Goal: Task Accomplishment & Management: Complete application form

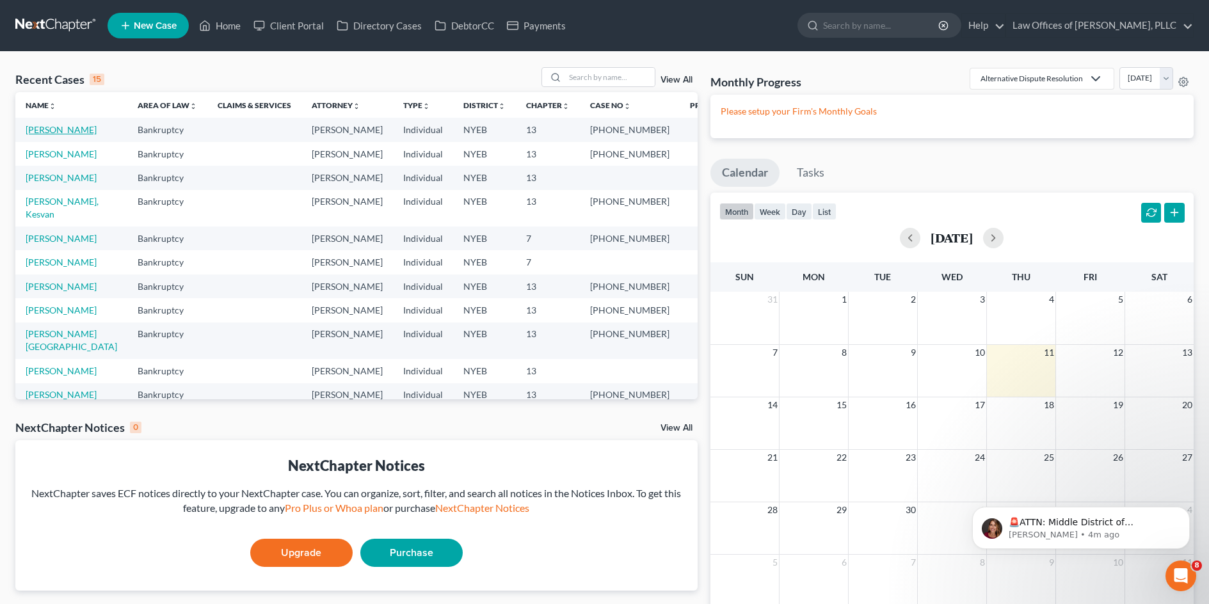
click at [70, 127] on link "[PERSON_NAME]" at bounding box center [61, 129] width 71 height 11
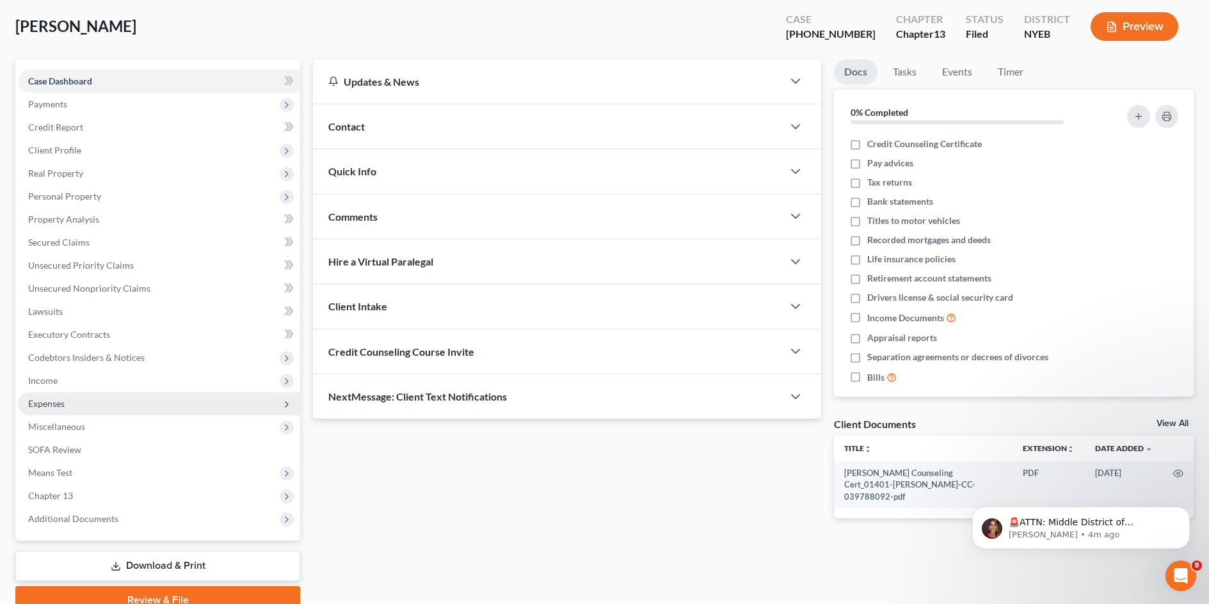
scroll to position [64, 0]
click at [100, 396] on span "Expenses" at bounding box center [159, 403] width 282 height 23
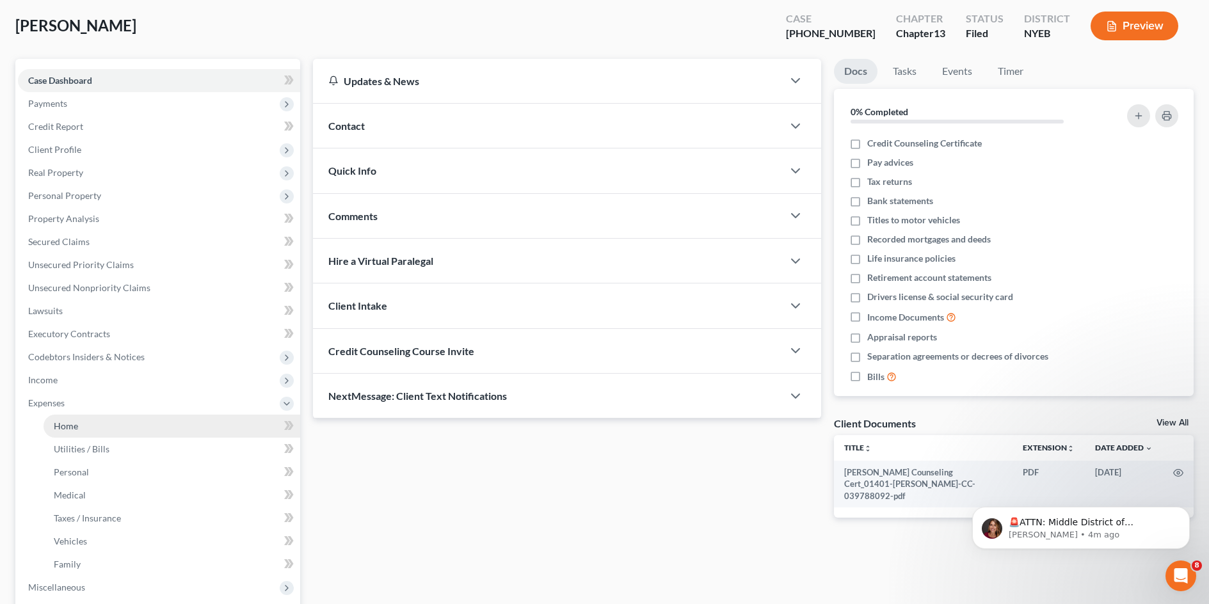
click at [141, 427] on link "Home" at bounding box center [172, 426] width 257 height 23
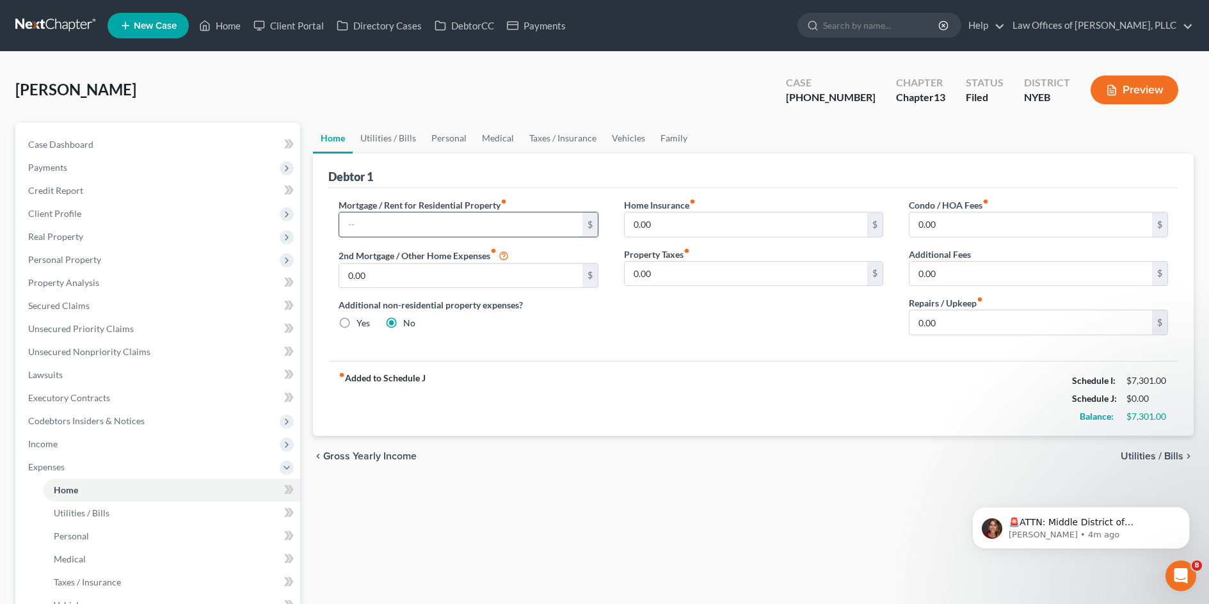
click at [413, 219] on input "text" at bounding box center [460, 224] width 243 height 24
click at [537, 191] on div "Mortgage / Rent for Residential Property fiber_manual_record $ 2nd Mortgage / O…" at bounding box center [753, 274] width 850 height 173
click at [511, 221] on input "text" at bounding box center [460, 224] width 243 height 24
click at [558, 223] on input "text" at bounding box center [460, 224] width 243 height 24
click at [539, 223] on input "text" at bounding box center [460, 224] width 243 height 24
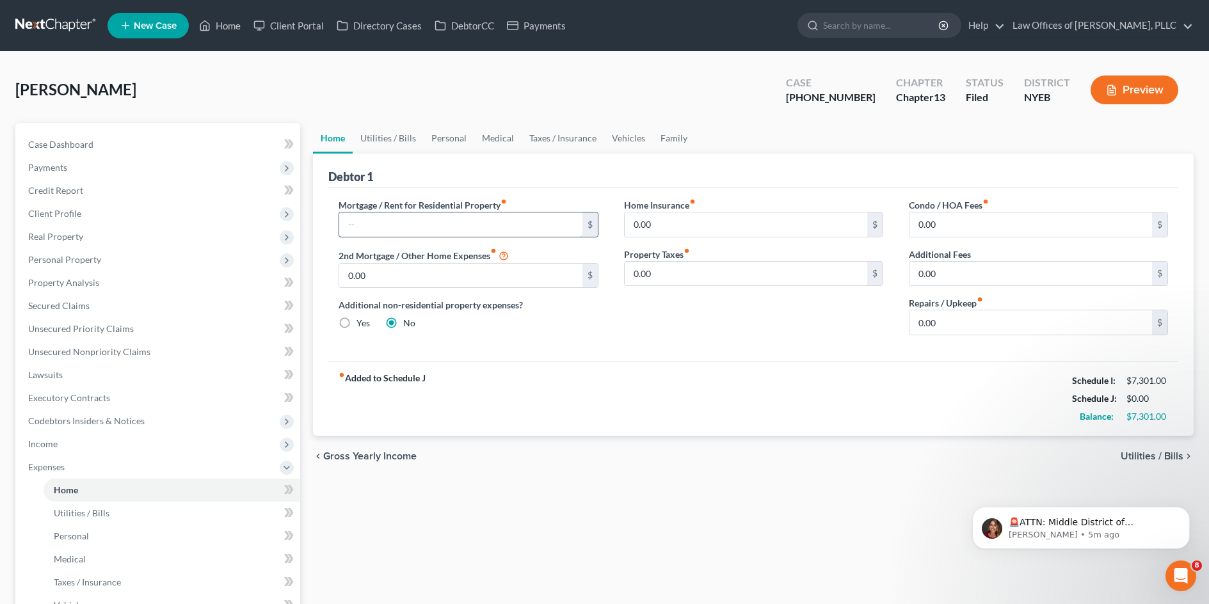
click at [511, 219] on input "text" at bounding box center [460, 224] width 243 height 24
type input "2,290"
click at [741, 211] on div "Home Insurance fiber_manual_record 0.00 $" at bounding box center [753, 217] width 259 height 39
click at [735, 220] on input "0.00" at bounding box center [746, 224] width 243 height 24
click at [728, 224] on input "0.00" at bounding box center [746, 224] width 243 height 24
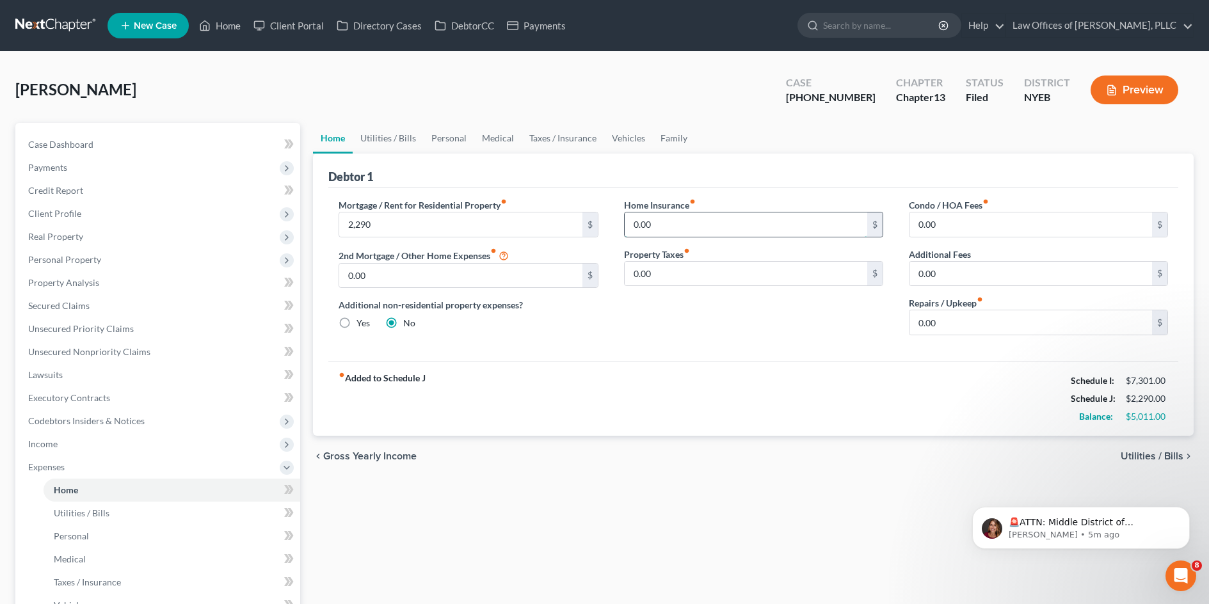
click at [741, 225] on input "0.00" at bounding box center [746, 224] width 243 height 24
click at [790, 171] on div "Debtor 1" at bounding box center [753, 171] width 850 height 35
click at [740, 223] on input "0.00" at bounding box center [746, 224] width 243 height 24
click at [700, 269] on input "0.00" at bounding box center [746, 274] width 243 height 24
click at [710, 268] on input "0.00" at bounding box center [746, 274] width 243 height 24
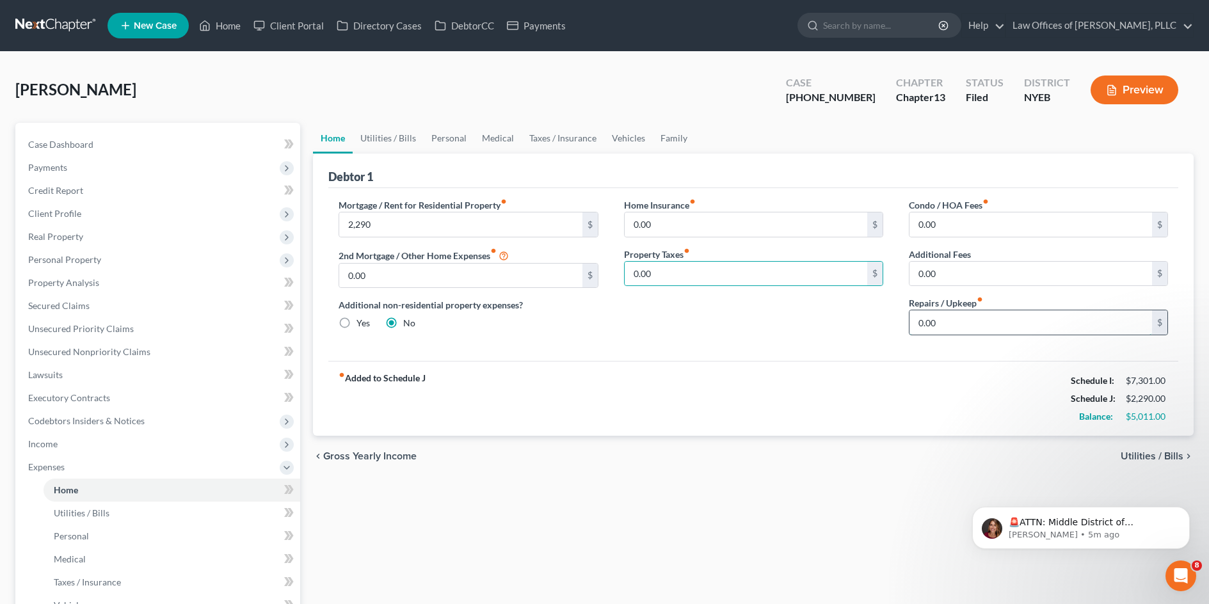
click at [957, 328] on input "0.00" at bounding box center [1030, 322] width 243 height 24
type input "200"
click at [399, 137] on link "Utilities / Bills" at bounding box center [388, 138] width 71 height 31
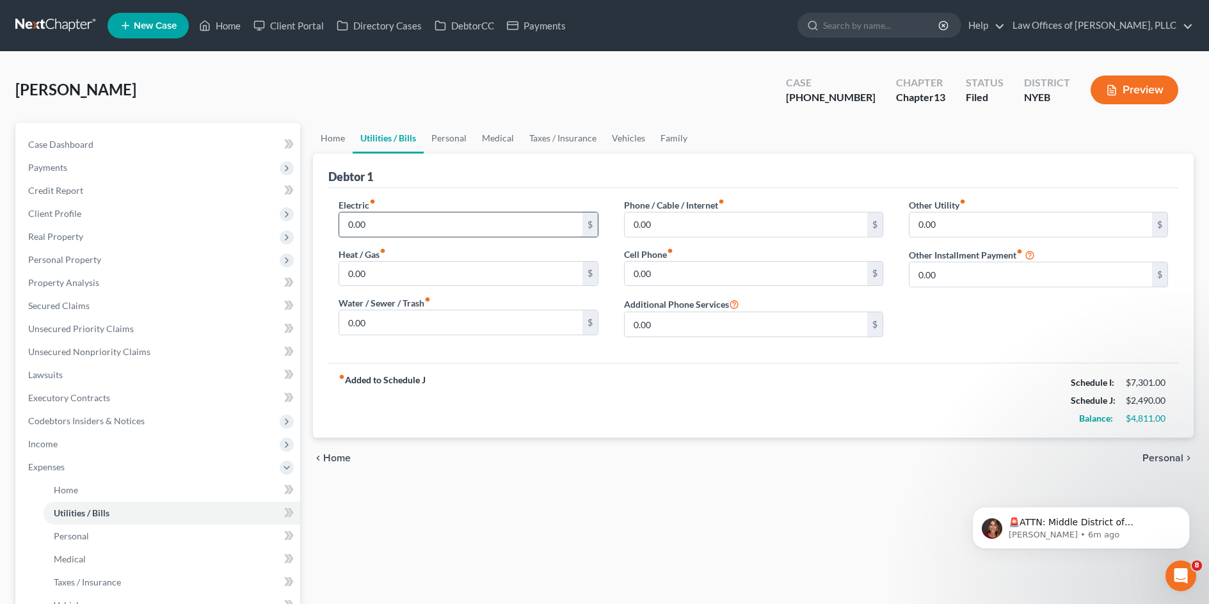
click at [423, 226] on input "0.00" at bounding box center [460, 224] width 243 height 24
type input "350"
click at [411, 278] on input "0.00" at bounding box center [460, 274] width 243 height 24
type input "200"
click at [452, 330] on input "0.00" at bounding box center [460, 322] width 243 height 24
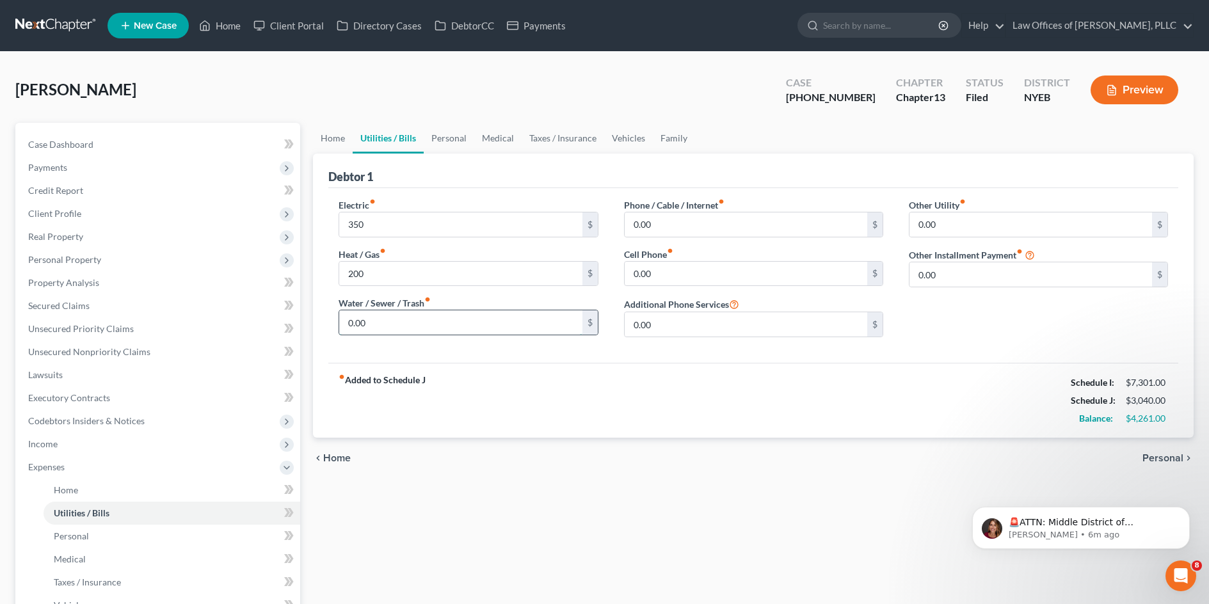
click at [491, 323] on input "0.00" at bounding box center [460, 322] width 243 height 24
click at [490, 316] on input "0.00" at bounding box center [460, 322] width 243 height 24
click at [483, 323] on input "0.00" at bounding box center [460, 322] width 243 height 24
drag, startPoint x: 483, startPoint y: 323, endPoint x: 332, endPoint y: 310, distance: 151.5
click at [332, 310] on div "Electric fiber_manual_record 350 $ Heat / Gas fiber_manual_record 200 $ Water /…" at bounding box center [468, 272] width 285 height 149
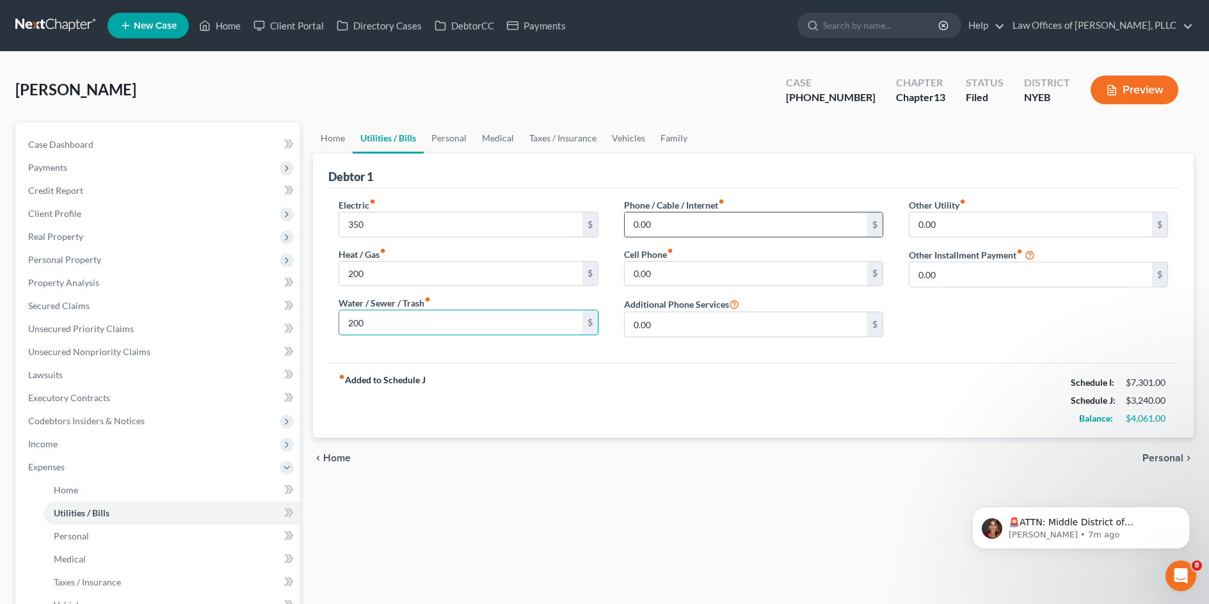
type input "200"
click at [676, 225] on input "0.00" at bounding box center [746, 224] width 243 height 24
click at [681, 225] on input "0.00" at bounding box center [746, 224] width 243 height 24
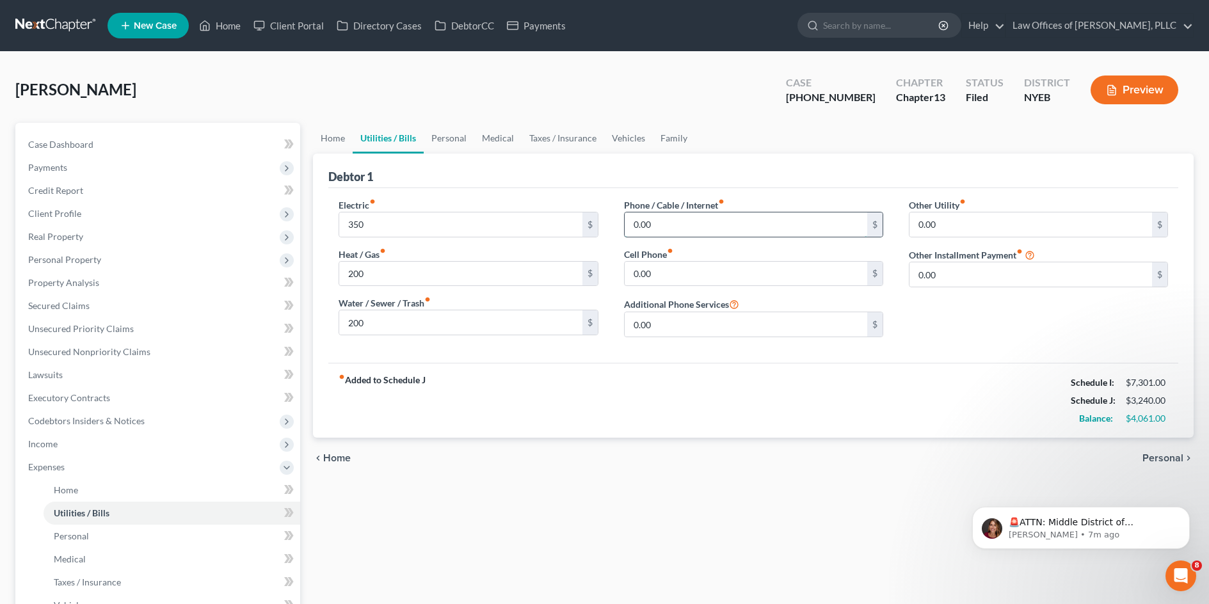
click at [682, 218] on input "0.00" at bounding box center [746, 224] width 243 height 24
type input "0.00"
drag, startPoint x: 668, startPoint y: 226, endPoint x: 614, endPoint y: 219, distance: 54.2
click at [614, 219] on div "Phone / Cable / Internet fiber_manual_record 0.00 $ Cell Phone fiber_manual_rec…" at bounding box center [753, 272] width 285 height 149
type input "145"
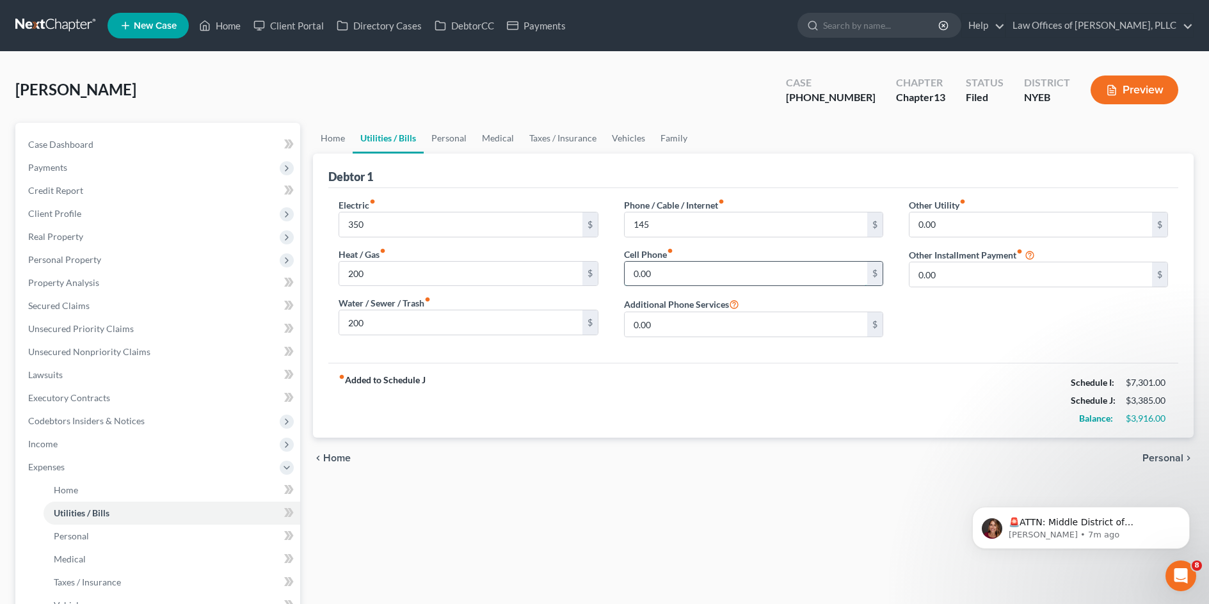
click at [691, 276] on input "0.00" at bounding box center [746, 274] width 243 height 24
click at [676, 323] on input "0.00" at bounding box center [746, 324] width 243 height 24
click at [984, 218] on input "0.00" at bounding box center [1030, 224] width 243 height 24
click at [982, 265] on input "0.00" at bounding box center [1030, 274] width 243 height 24
click at [976, 217] on input "0.00" at bounding box center [1030, 224] width 243 height 24
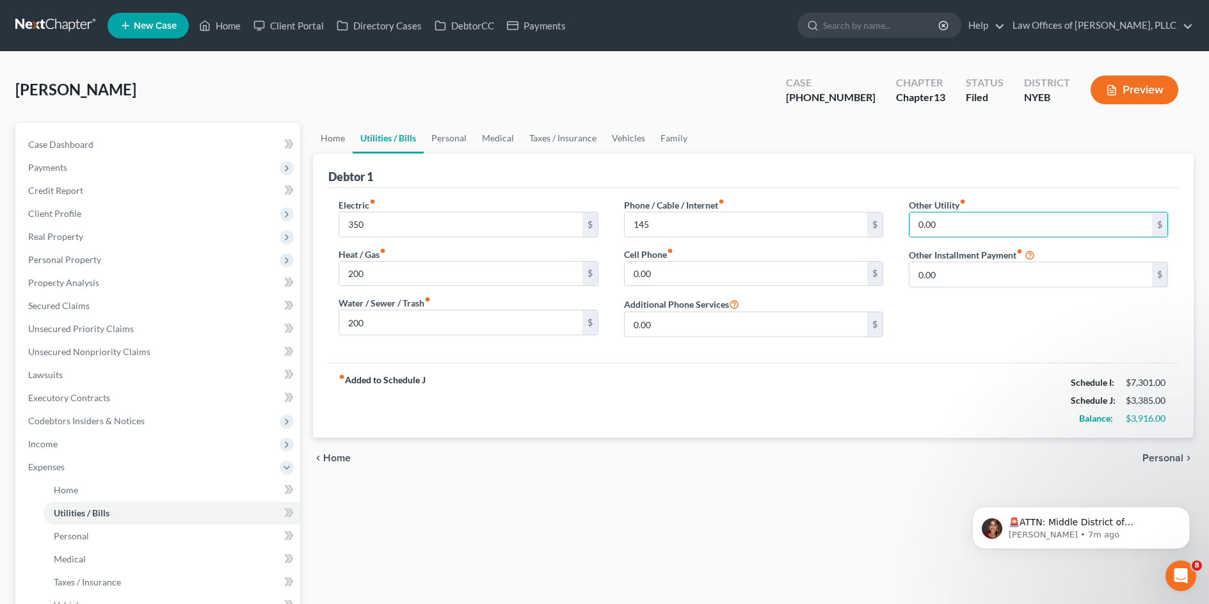
click at [916, 148] on ul "Home Utilities / Bills Personal Medical Taxes / Insurance Vehicles Family" at bounding box center [753, 138] width 880 height 31
click at [449, 145] on link "Personal" at bounding box center [449, 138] width 51 height 31
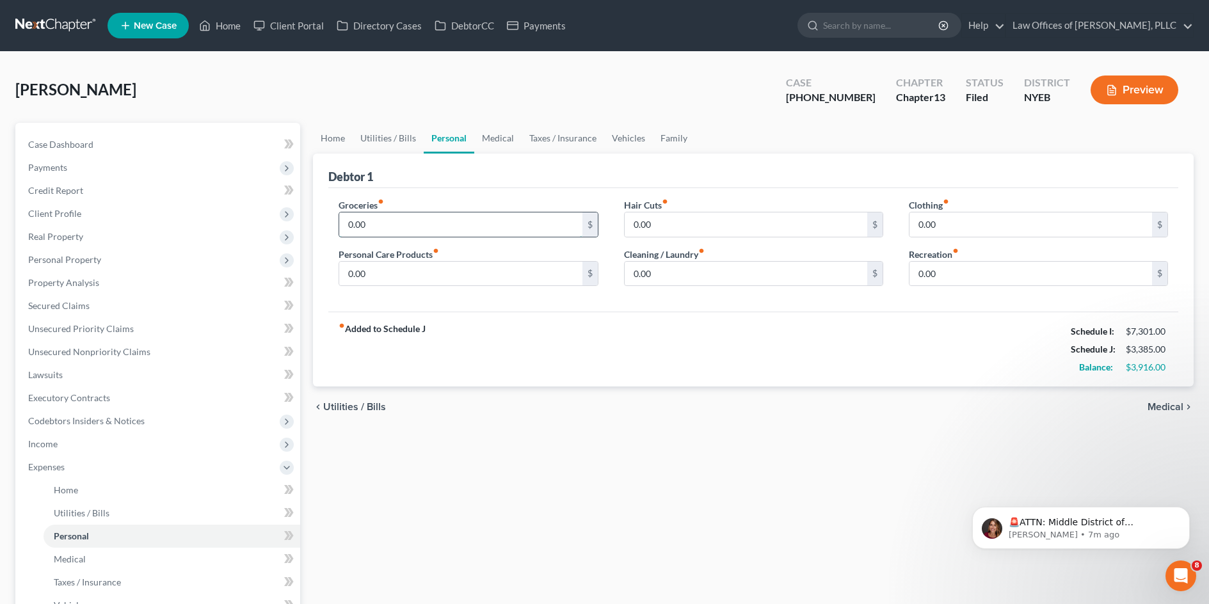
click at [484, 212] on input "0.00" at bounding box center [460, 224] width 243 height 24
click at [448, 229] on input "0.00" at bounding box center [460, 224] width 243 height 24
click at [433, 192] on div "Groceries fiber_manual_record 0.00 $ Personal Care Products fiber_manual_record…" at bounding box center [753, 250] width 850 height 124
click at [423, 216] on input "0.00" at bounding box center [460, 224] width 243 height 24
click at [517, 233] on input "0.00" at bounding box center [460, 224] width 243 height 24
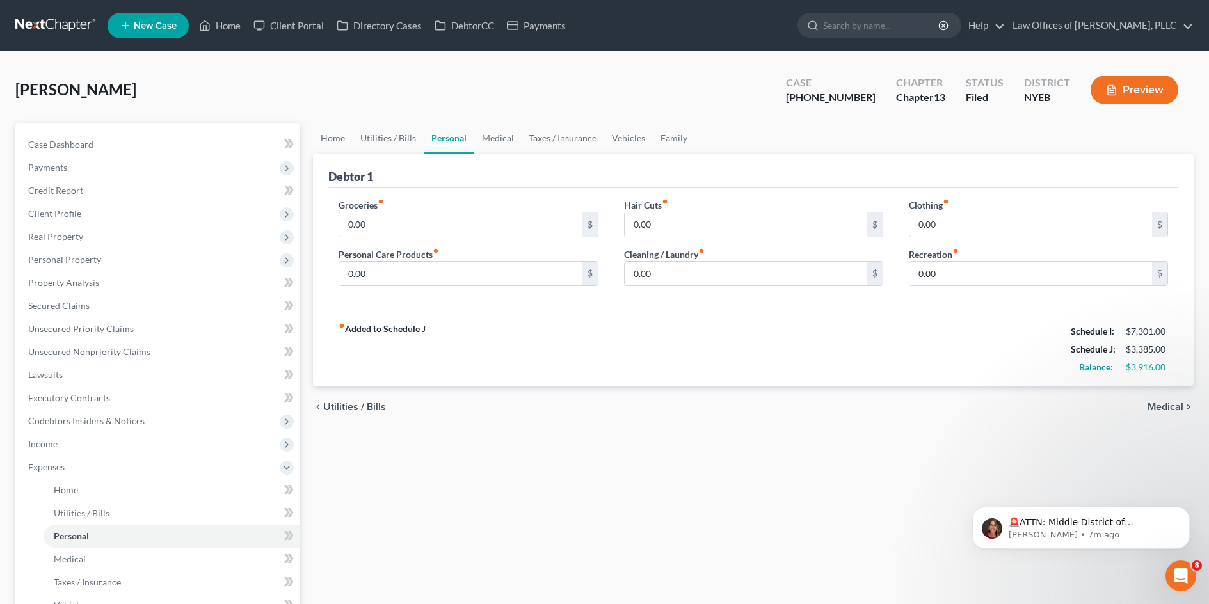
click at [840, 181] on div "Debtor 1" at bounding box center [753, 171] width 850 height 35
click at [955, 219] on input "0.00" at bounding box center [1030, 224] width 243 height 24
type input "300"
click at [379, 224] on input "0.00" at bounding box center [460, 224] width 243 height 24
type input "200"
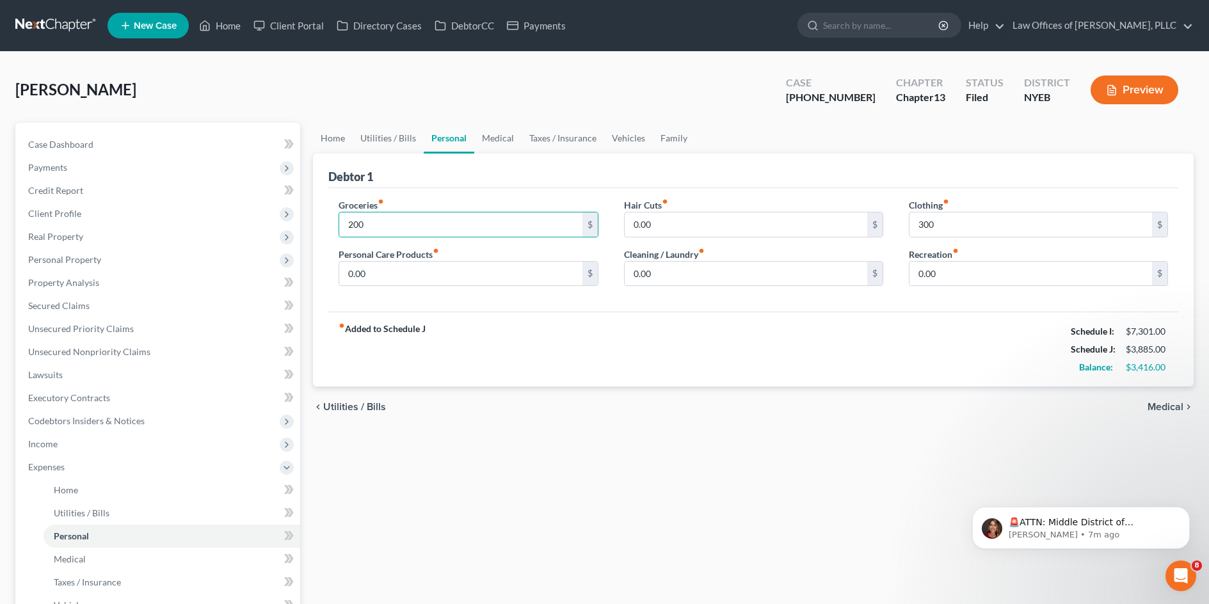
click at [522, 161] on div "Debtor 1" at bounding box center [753, 171] width 850 height 35
click at [506, 134] on link "Medical" at bounding box center [497, 138] width 47 height 31
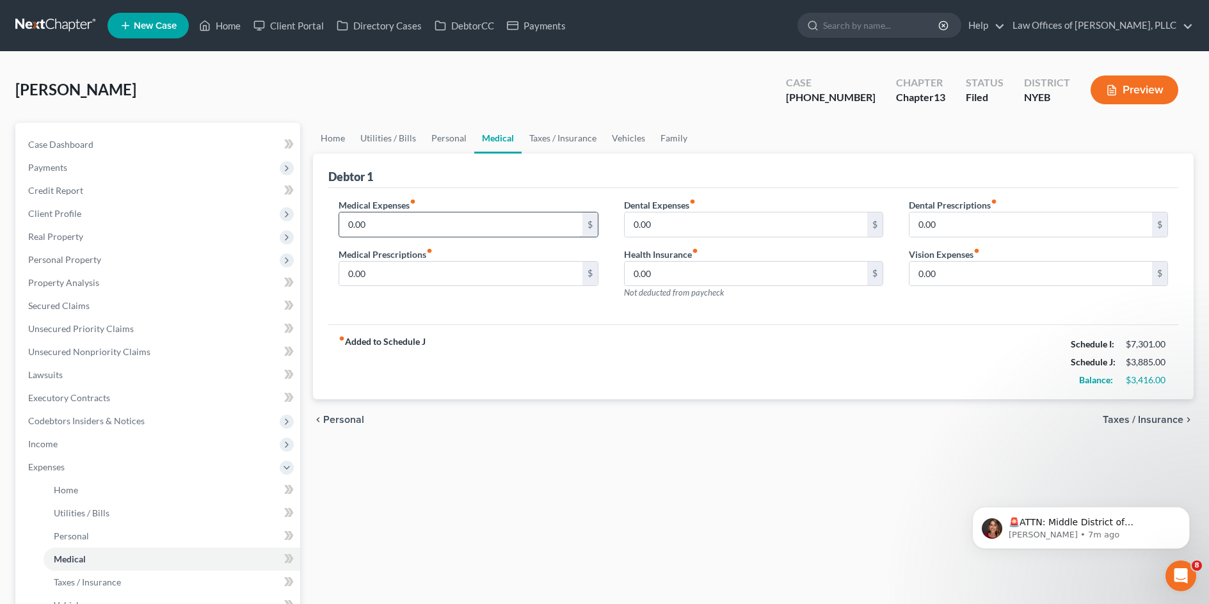
click at [544, 234] on input "0.00" at bounding box center [460, 224] width 243 height 24
click at [554, 171] on div "Debtor 1" at bounding box center [753, 171] width 850 height 35
click at [512, 227] on input "0.00" at bounding box center [460, 224] width 243 height 24
click at [506, 198] on div "Medical Expenses fiber_manual_record 0.00 $" at bounding box center [467, 217] width 259 height 39
click at [492, 221] on input "0.00" at bounding box center [460, 224] width 243 height 24
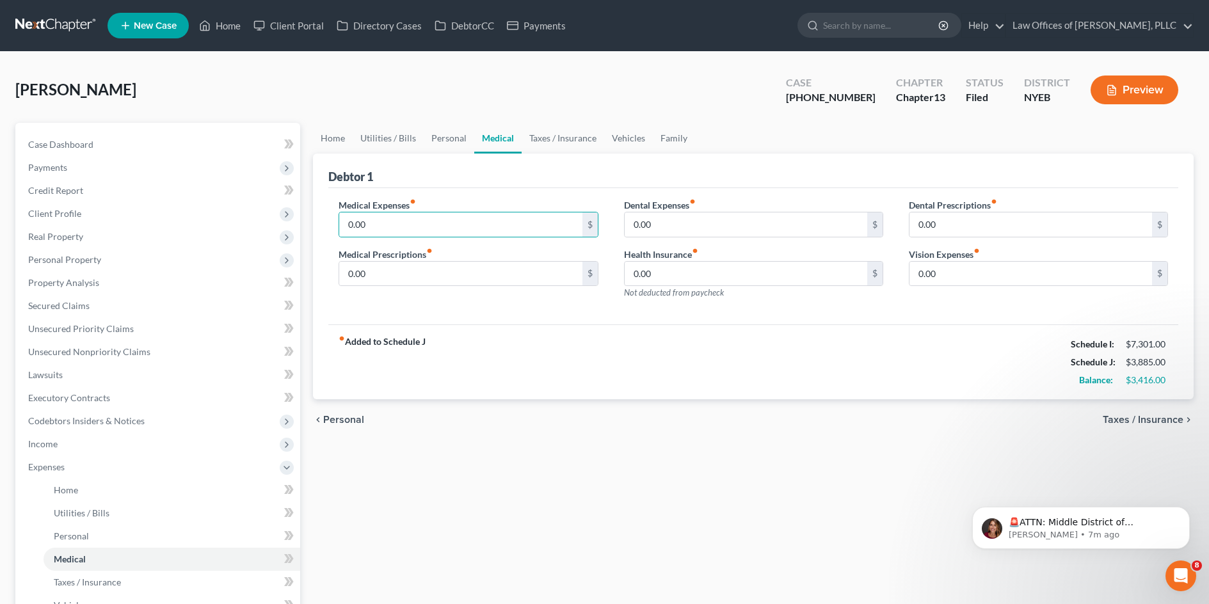
click at [499, 198] on div "Medical Expenses fiber_manual_record 0.00 $" at bounding box center [467, 217] width 259 height 39
click at [471, 218] on input "0.00" at bounding box center [460, 224] width 243 height 24
click at [467, 196] on div "Medical Expenses fiber_manual_record 0.00 $ Medical Prescriptions fiber_manual_…" at bounding box center [753, 256] width 850 height 137
click at [573, 143] on link "Taxes / Insurance" at bounding box center [563, 138] width 83 height 31
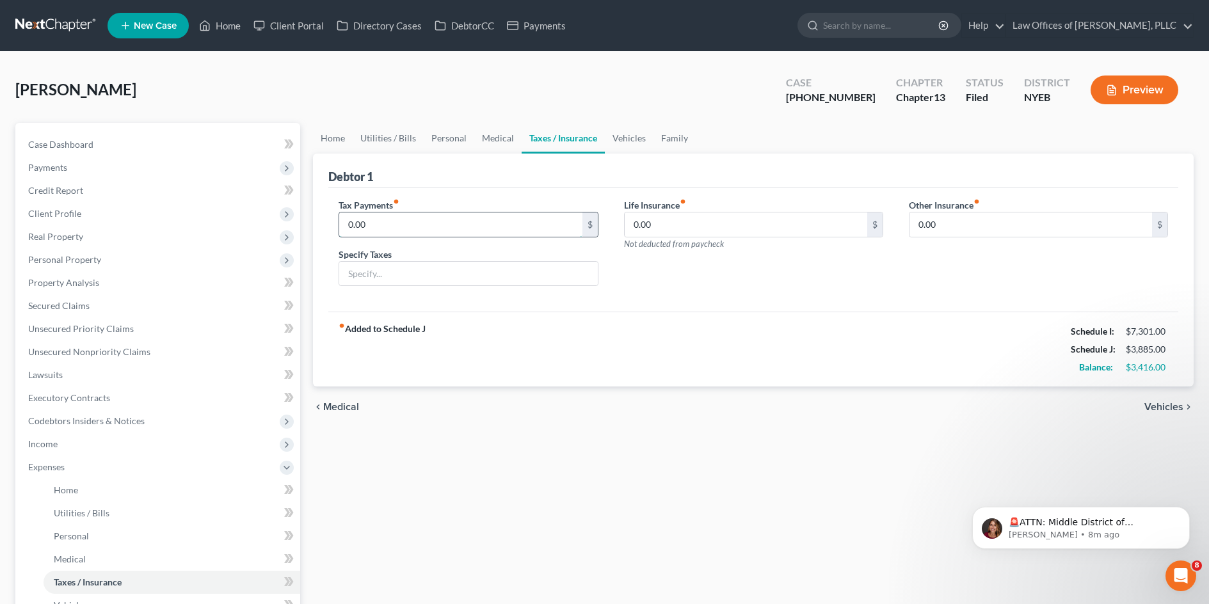
click at [548, 217] on input "0.00" at bounding box center [460, 224] width 243 height 24
click at [553, 182] on div "Debtor 1" at bounding box center [753, 171] width 850 height 35
click at [553, 227] on input "0.00" at bounding box center [460, 224] width 243 height 24
click at [530, 179] on div "Debtor 1" at bounding box center [753, 171] width 850 height 35
click at [507, 217] on input "0.00" at bounding box center [460, 224] width 243 height 24
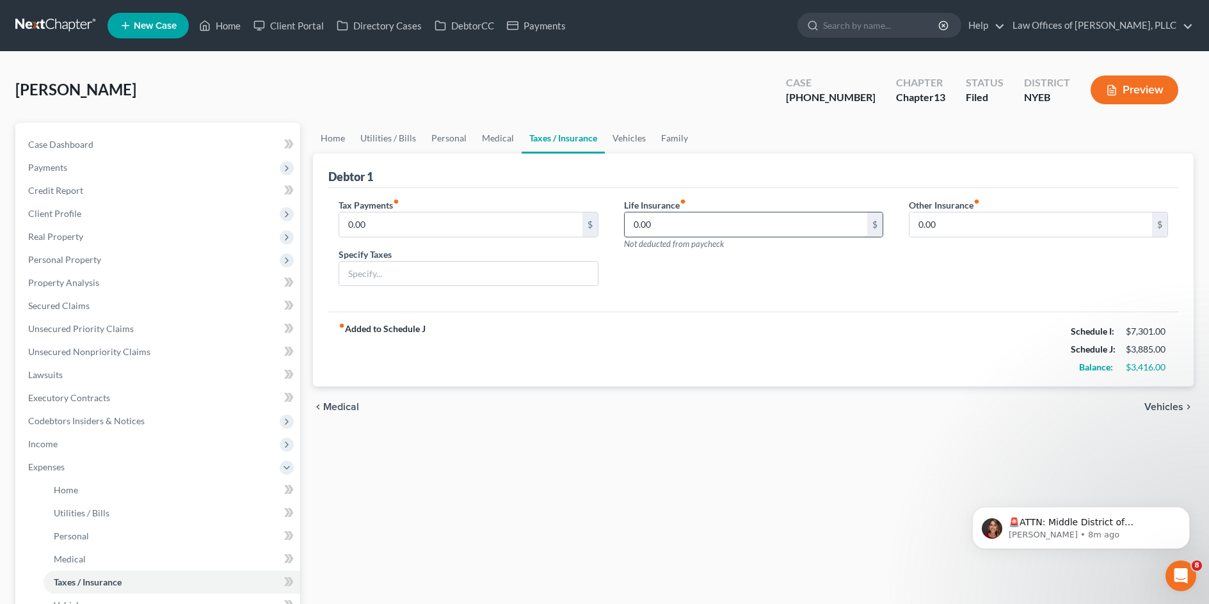
click at [795, 234] on input "0.00" at bounding box center [746, 224] width 243 height 24
click at [646, 154] on div "Debtor 1" at bounding box center [753, 171] width 850 height 35
click at [634, 137] on link "Vehicles" at bounding box center [629, 138] width 49 height 31
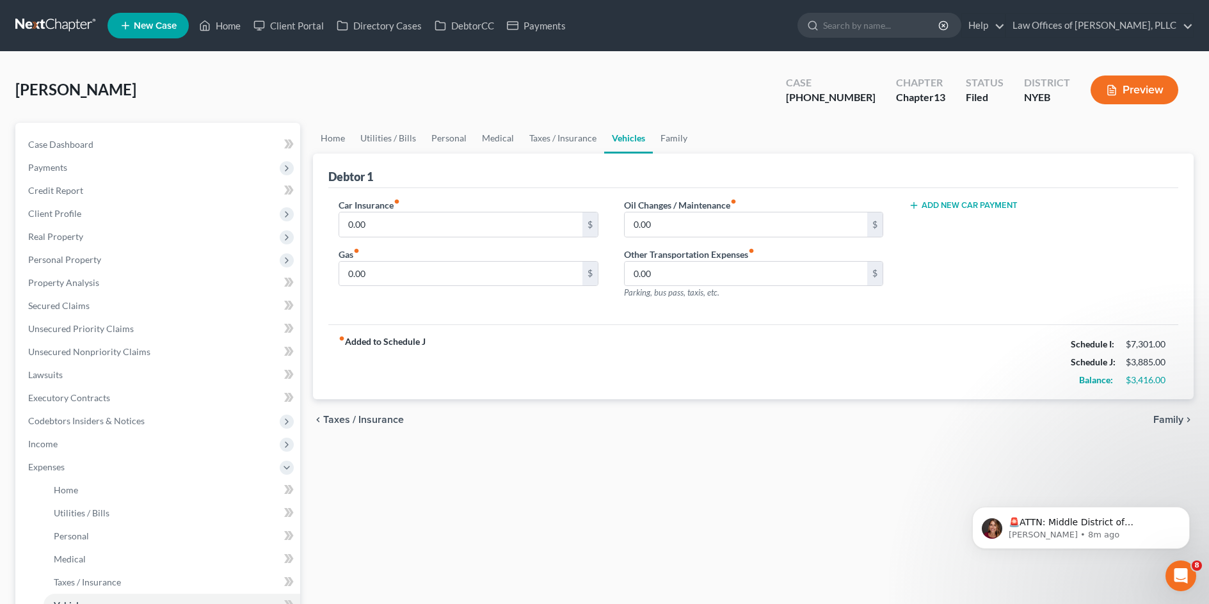
click at [585, 176] on div "Debtor 1" at bounding box center [753, 171] width 850 height 35
click at [511, 218] on input "0.00" at bounding box center [460, 224] width 243 height 24
type input "110"
click at [525, 276] on input "0.00" at bounding box center [460, 274] width 243 height 24
type input "150"
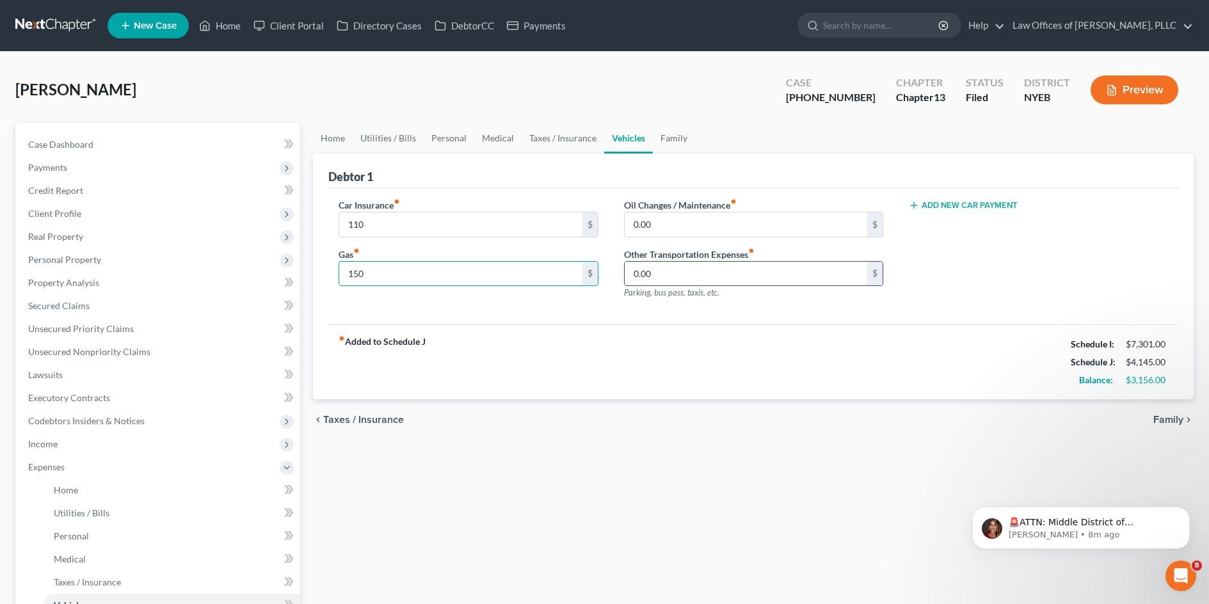
click at [716, 273] on input "0.00" at bounding box center [746, 274] width 243 height 24
click at [774, 223] on input "0.00" at bounding box center [746, 224] width 243 height 24
drag, startPoint x: 687, startPoint y: 216, endPoint x: 639, endPoint y: 216, distance: 48.0
click at [639, 216] on input "60" at bounding box center [746, 224] width 243 height 24
type input "6"
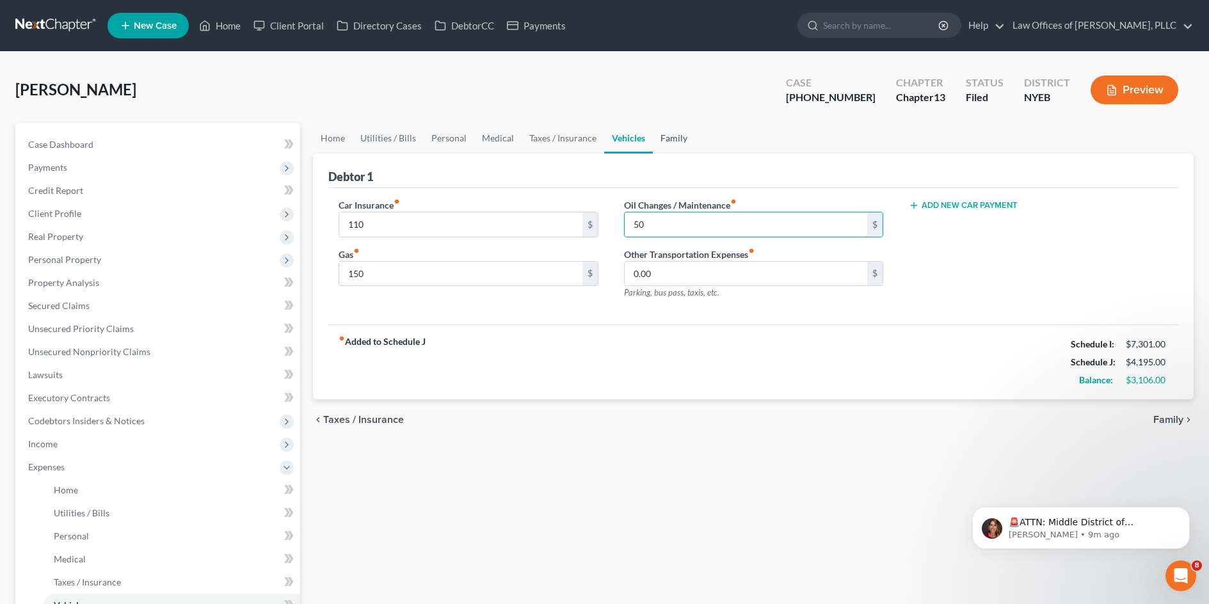
type input "50"
click at [672, 141] on link "Family" at bounding box center [674, 138] width 42 height 31
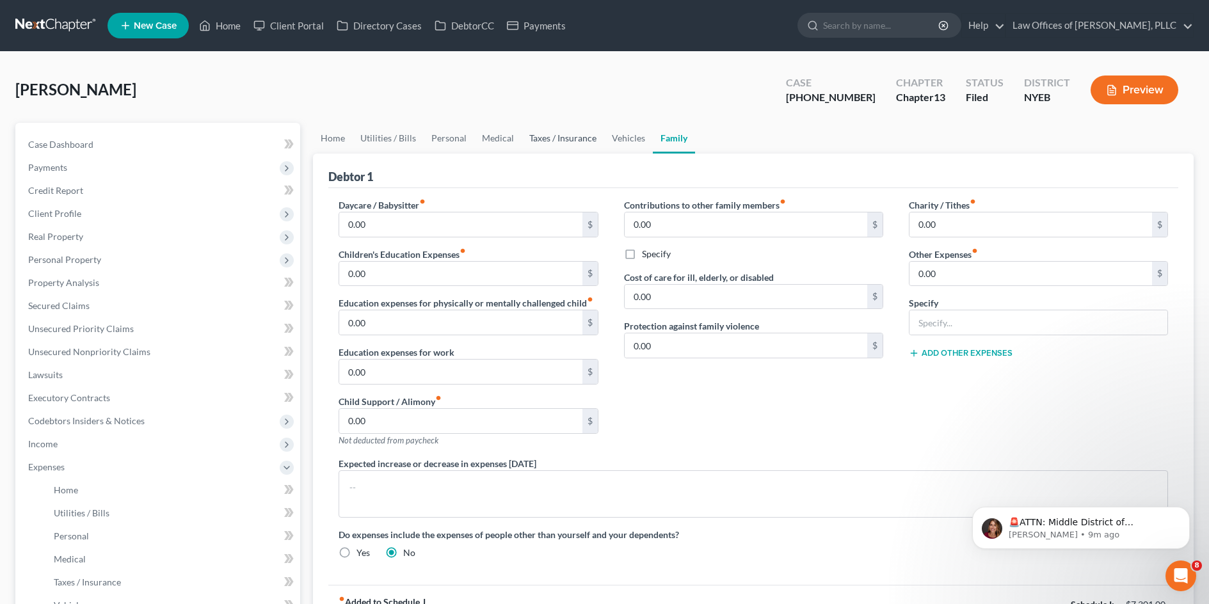
click at [543, 142] on link "Taxes / Insurance" at bounding box center [563, 138] width 83 height 31
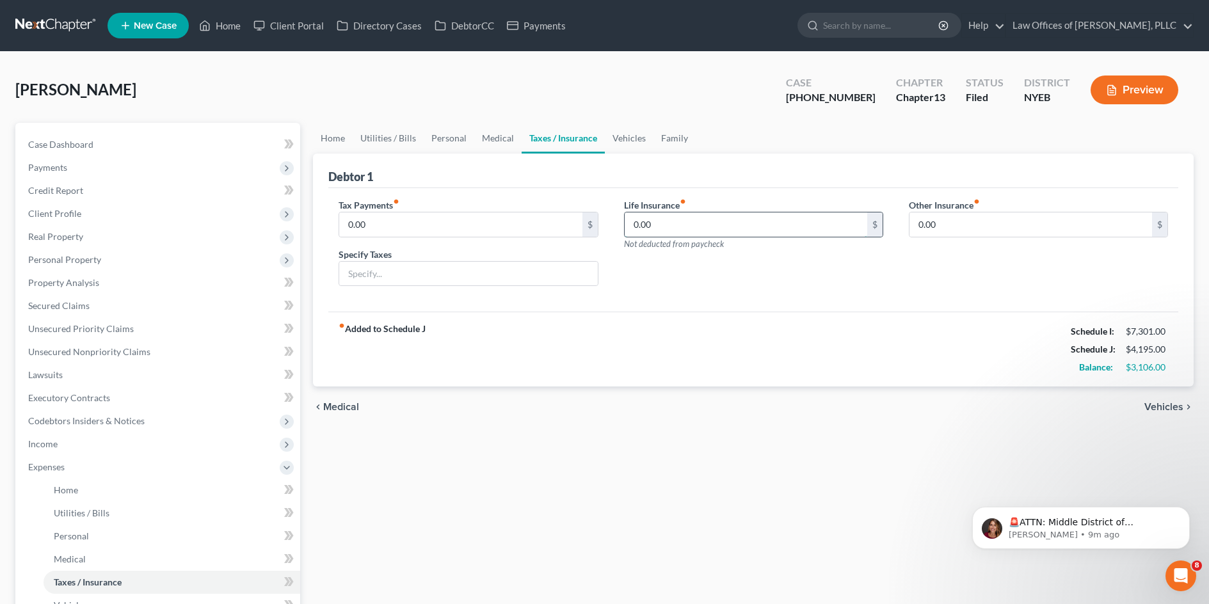
click at [654, 227] on input "0.00" at bounding box center [746, 224] width 243 height 24
click at [669, 144] on link "Family" at bounding box center [674, 138] width 42 height 31
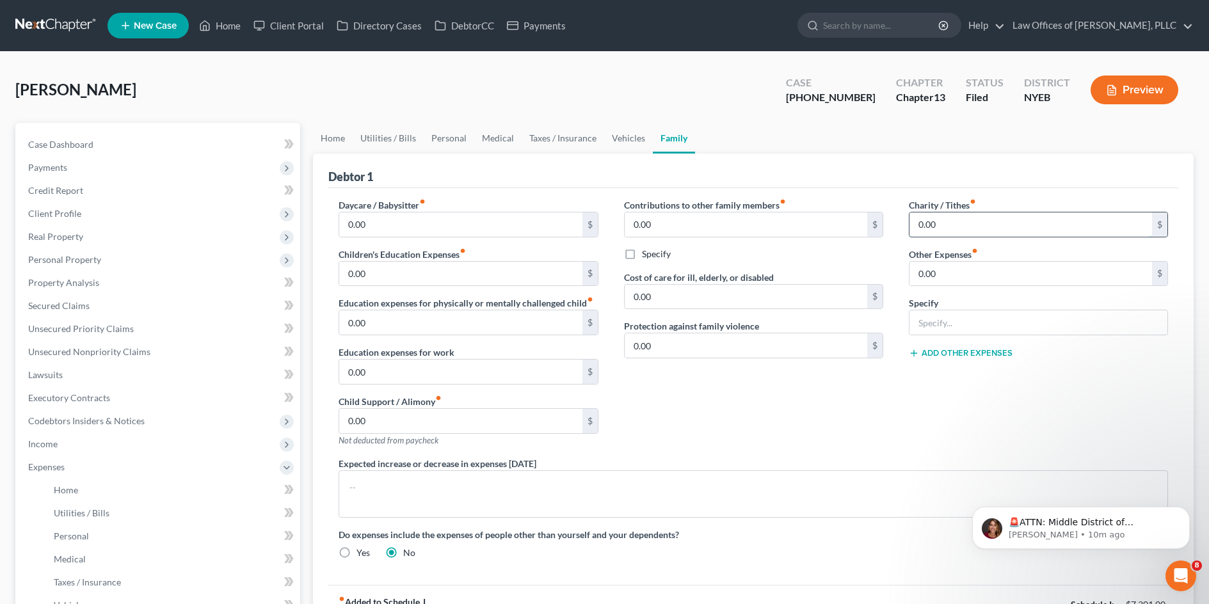
click at [998, 234] on input "0.00" at bounding box center [1030, 224] width 243 height 24
click at [991, 271] on input "0.00" at bounding box center [1030, 274] width 243 height 24
click at [977, 223] on input "0.00" at bounding box center [1030, 224] width 243 height 24
click at [470, 366] on input "0.00" at bounding box center [460, 372] width 243 height 24
click at [475, 424] on input "0.00" at bounding box center [460, 421] width 243 height 24
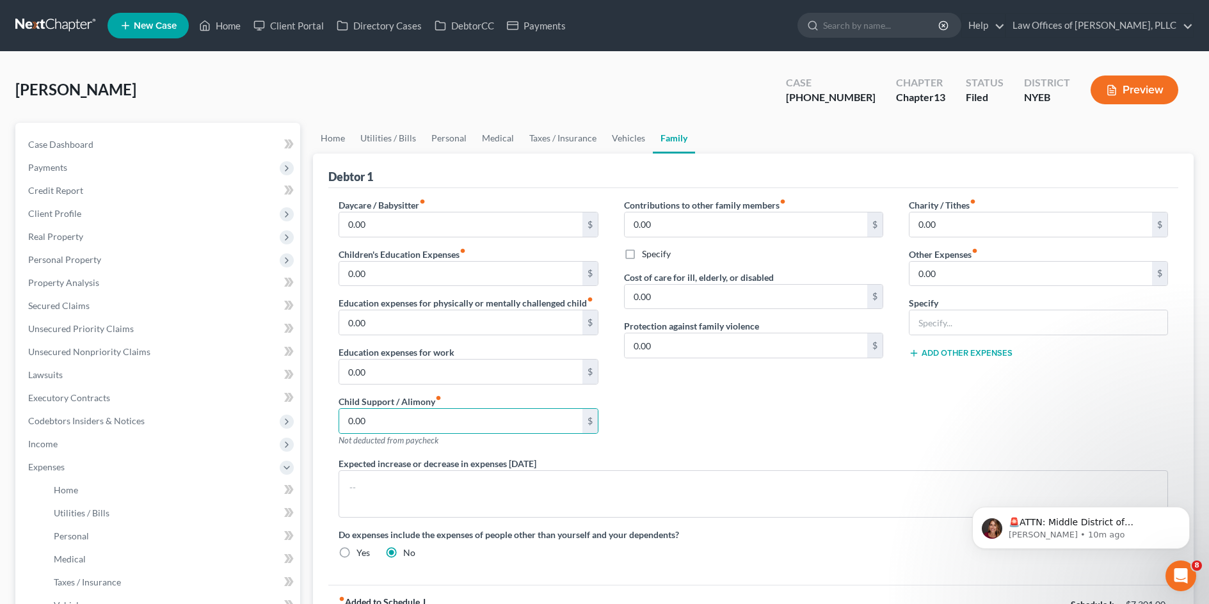
click at [765, 411] on div "Contributions to other family members fiber_manual_record 0.00 $ Specify Cost o…" at bounding box center [753, 327] width 285 height 259
click at [345, 151] on link "Home" at bounding box center [333, 138] width 40 height 31
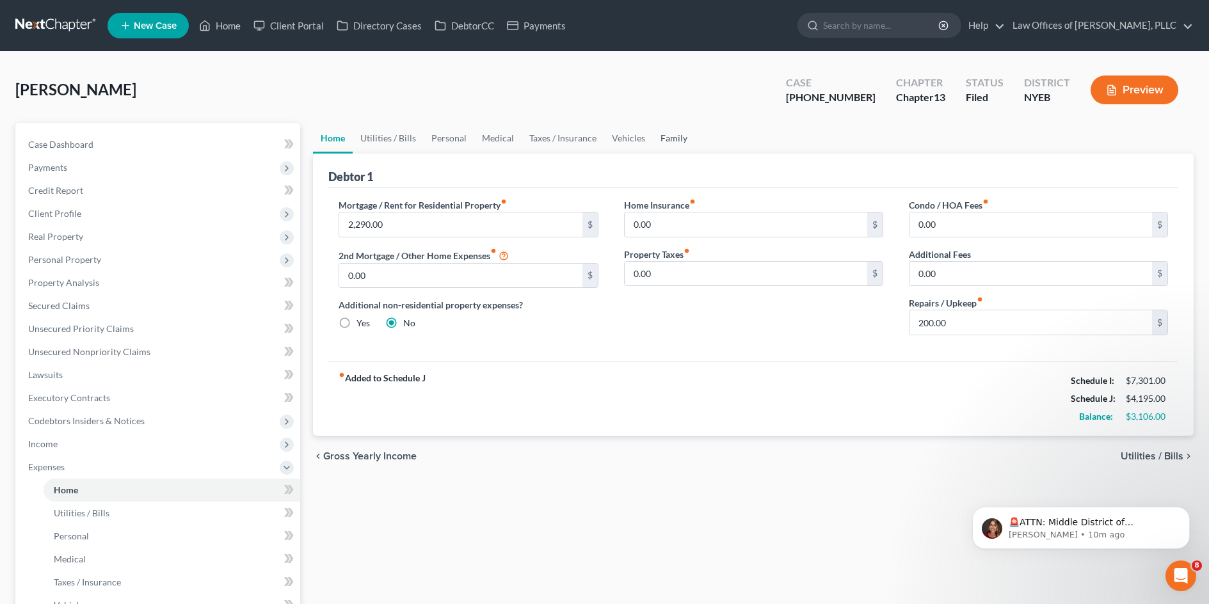
click at [653, 150] on link "Family" at bounding box center [674, 138] width 42 height 31
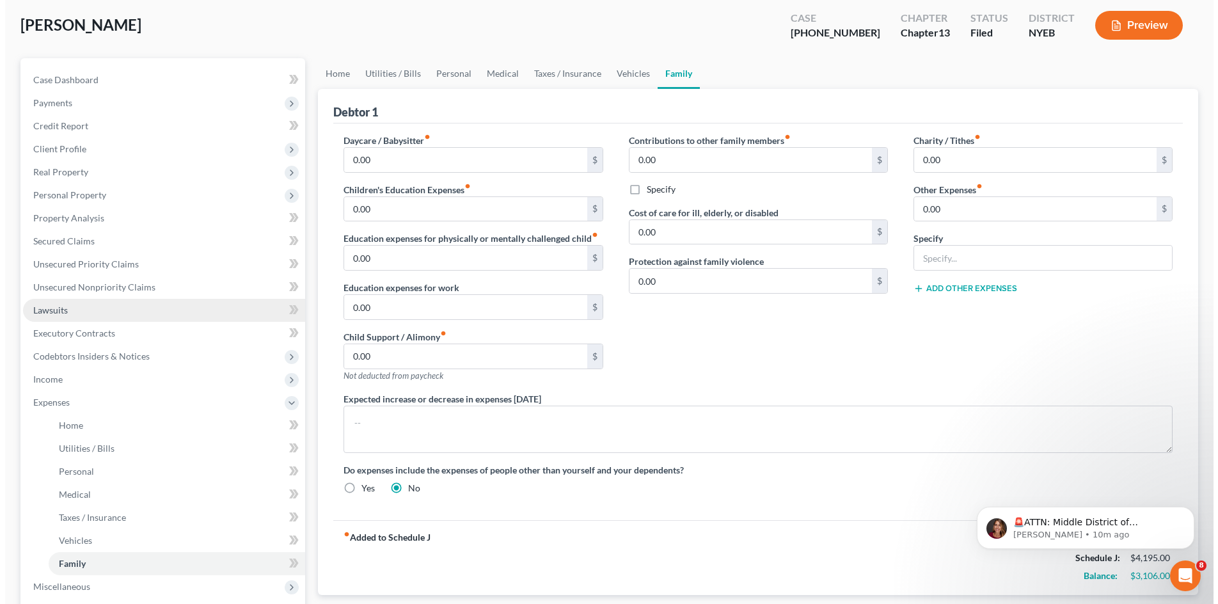
scroll to position [64, 0]
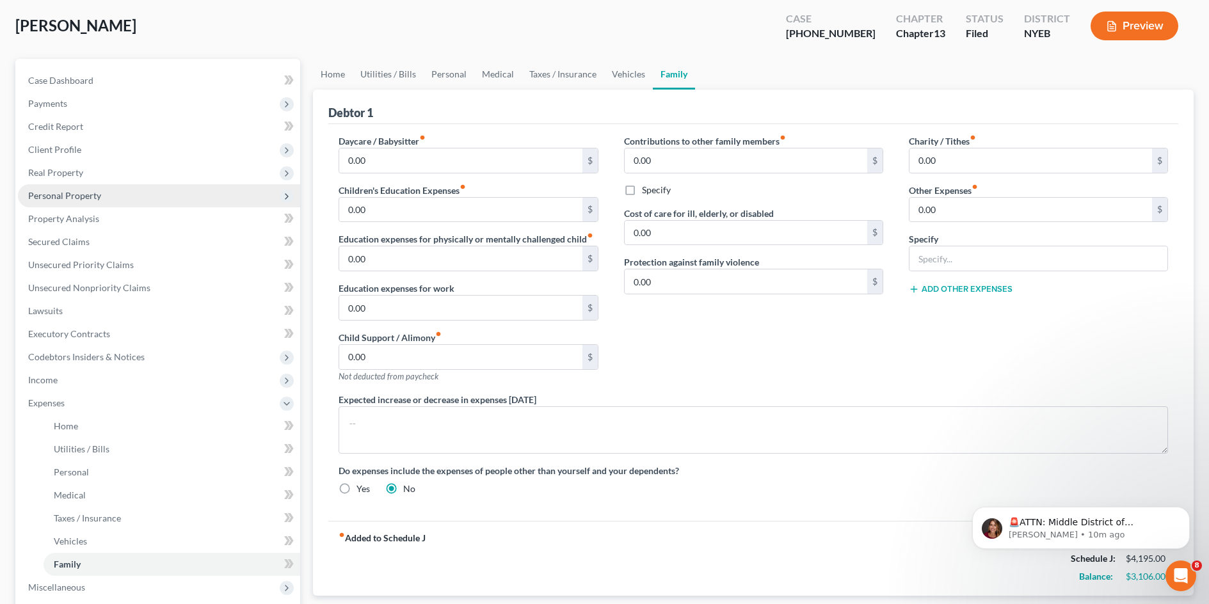
click at [99, 198] on span "Personal Property" at bounding box center [64, 195] width 73 height 11
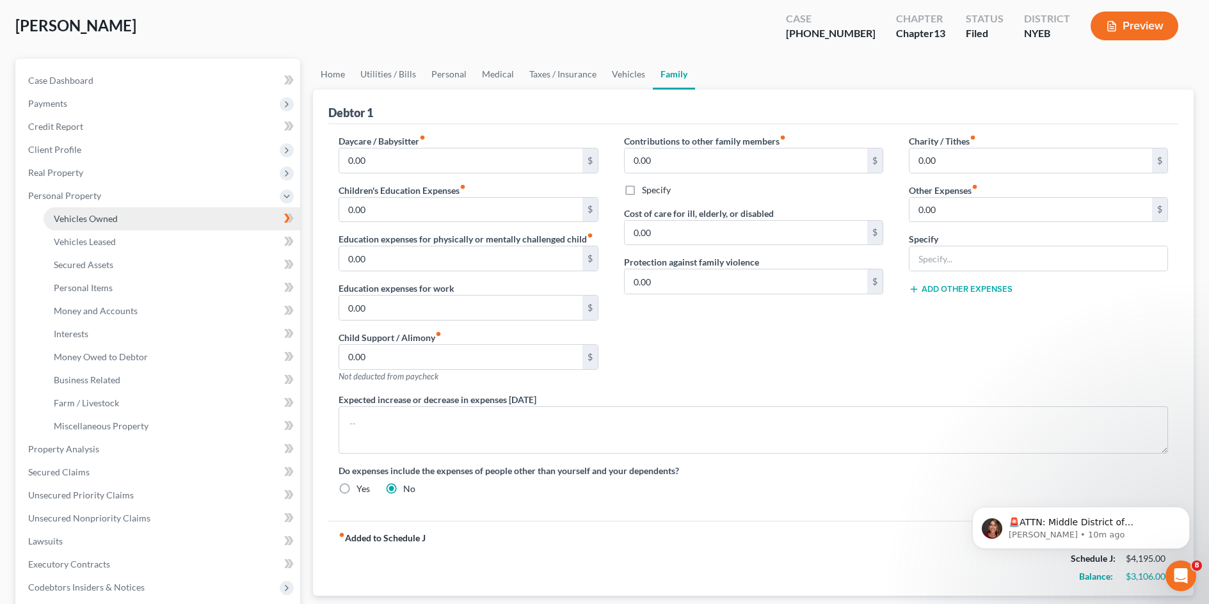
click at [115, 223] on span "Vehicles Owned" at bounding box center [86, 218] width 64 height 11
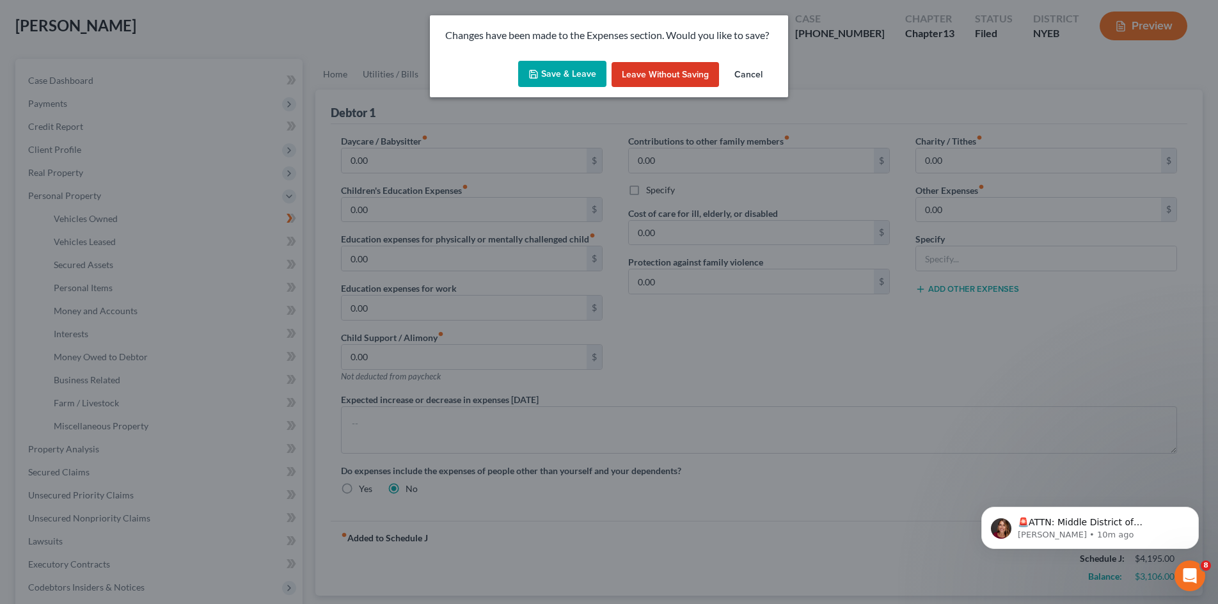
click at [563, 77] on button "Save & Leave" at bounding box center [562, 74] width 88 height 27
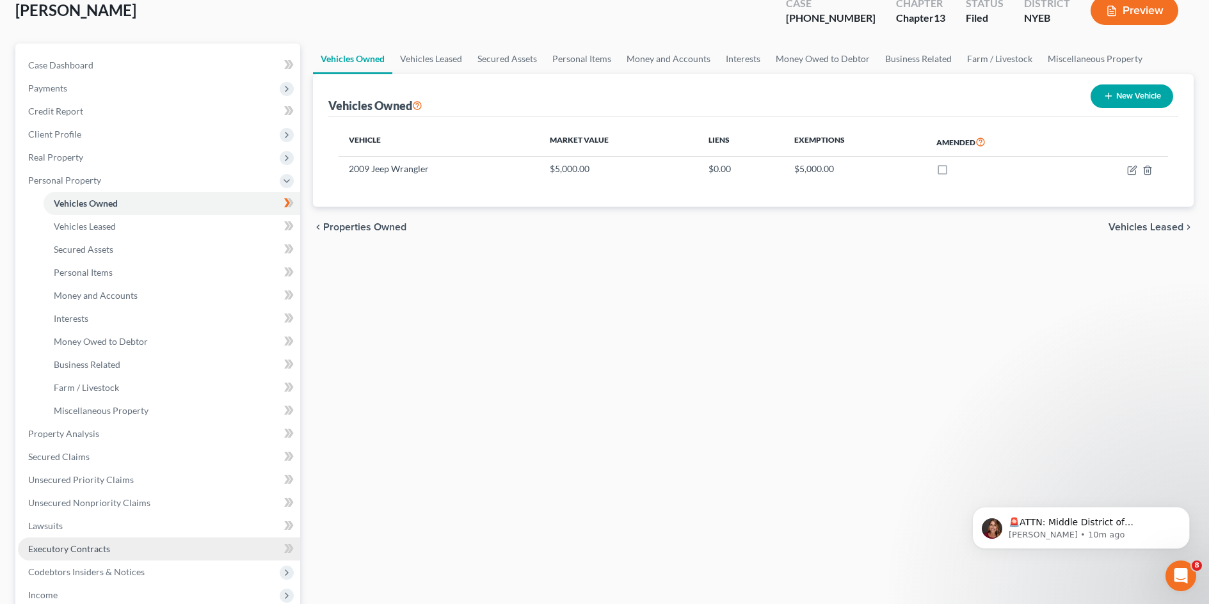
scroll to position [256, 0]
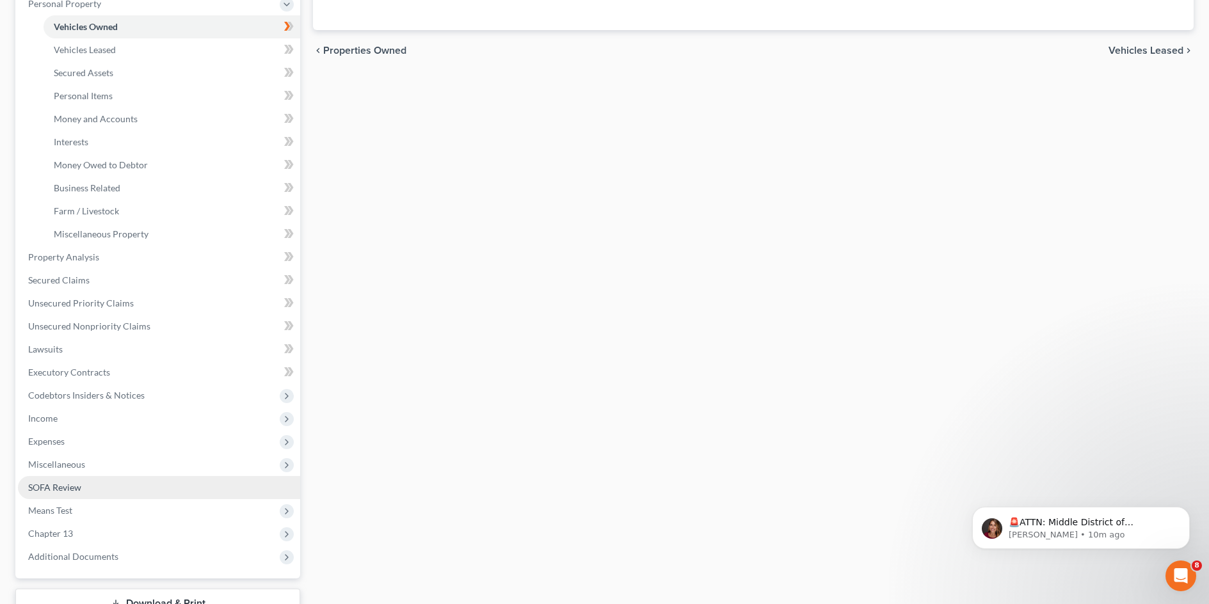
click at [100, 490] on link "SOFA Review" at bounding box center [159, 487] width 282 height 23
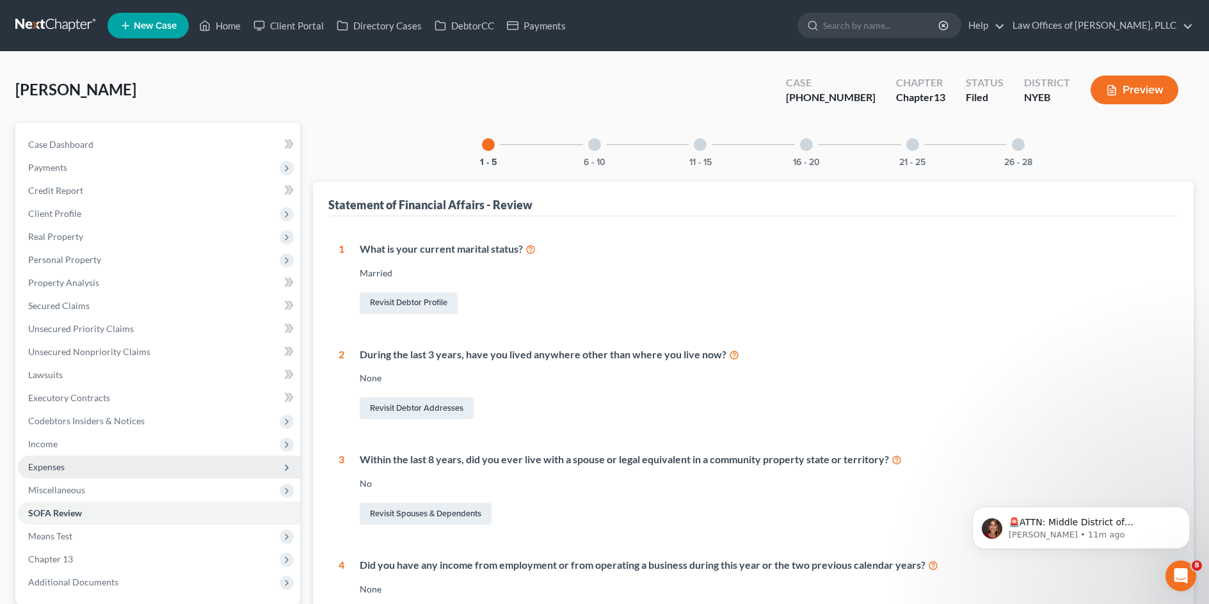
click at [58, 461] on span "Expenses" at bounding box center [46, 466] width 36 height 11
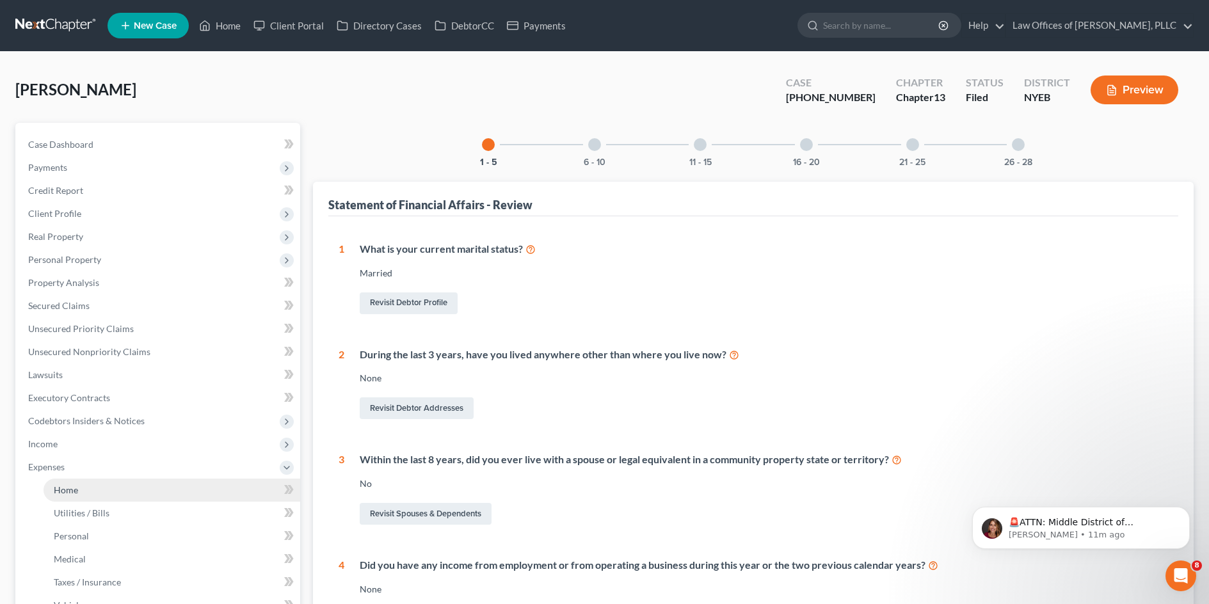
click at [122, 496] on link "Home" at bounding box center [172, 490] width 257 height 23
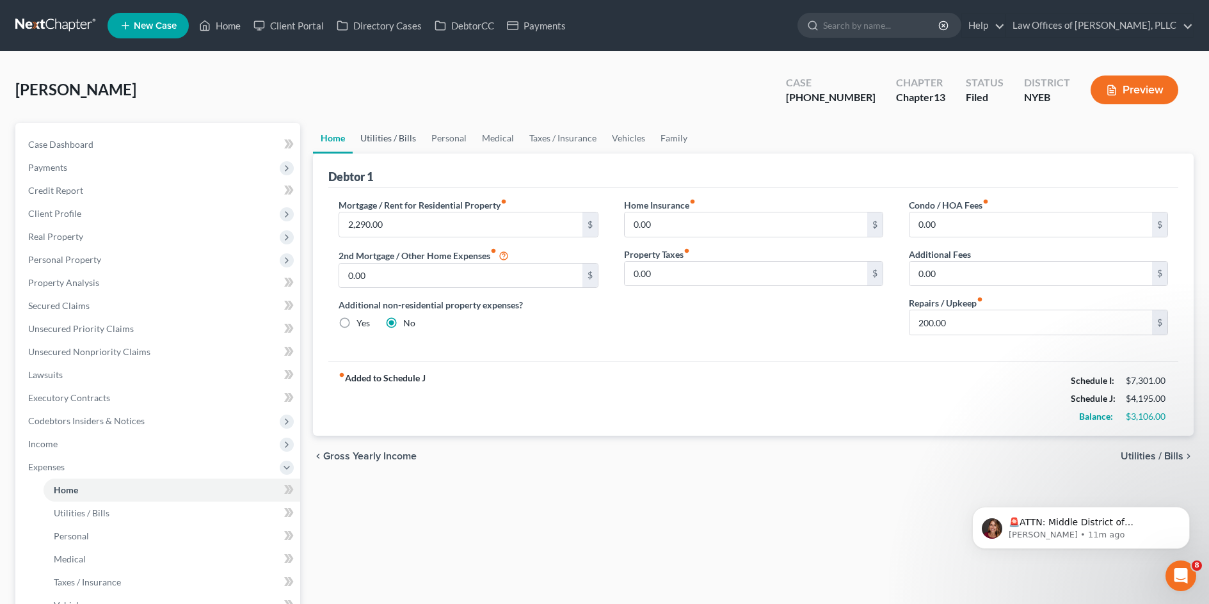
click at [401, 137] on link "Utilities / Bills" at bounding box center [388, 138] width 71 height 31
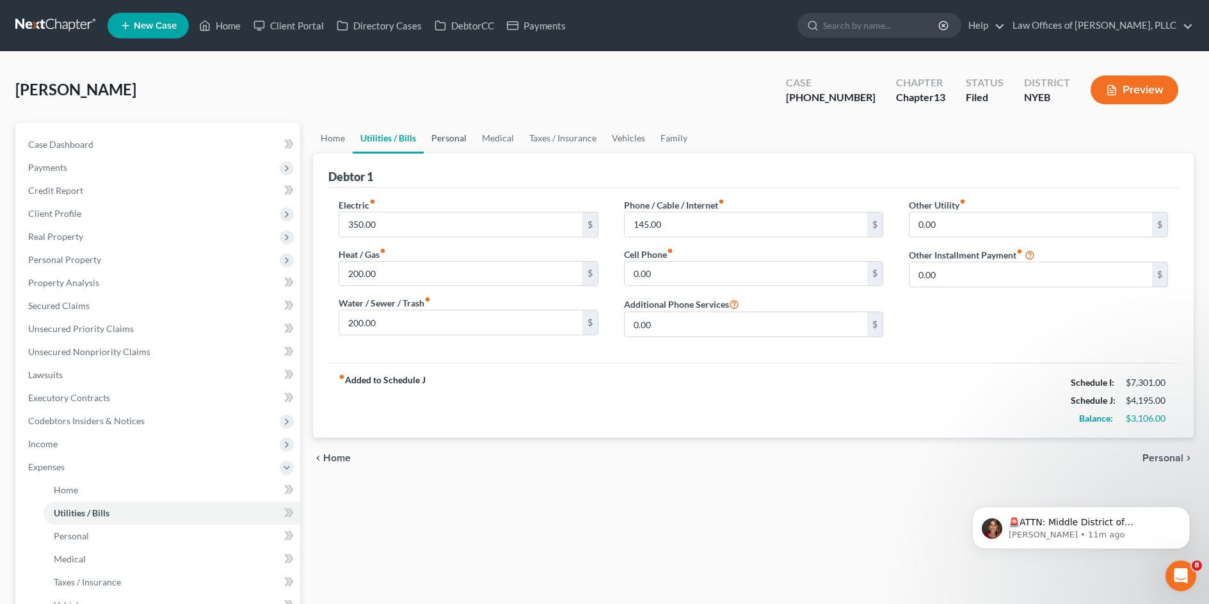
click at [460, 147] on link "Personal" at bounding box center [449, 138] width 51 height 31
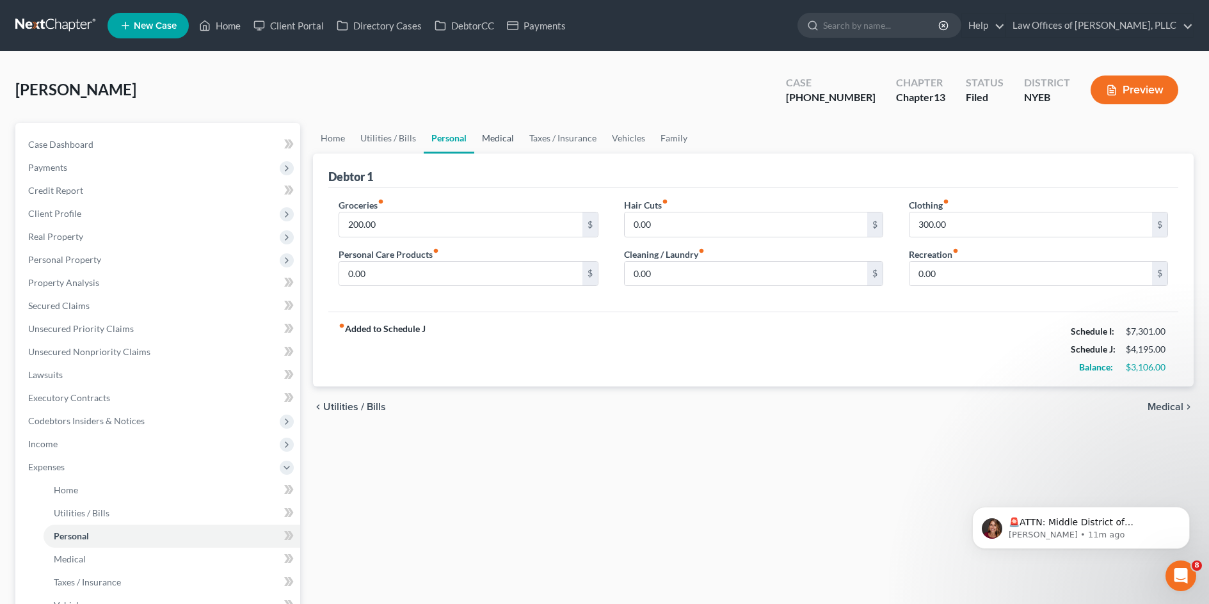
click at [500, 138] on link "Medical" at bounding box center [497, 138] width 47 height 31
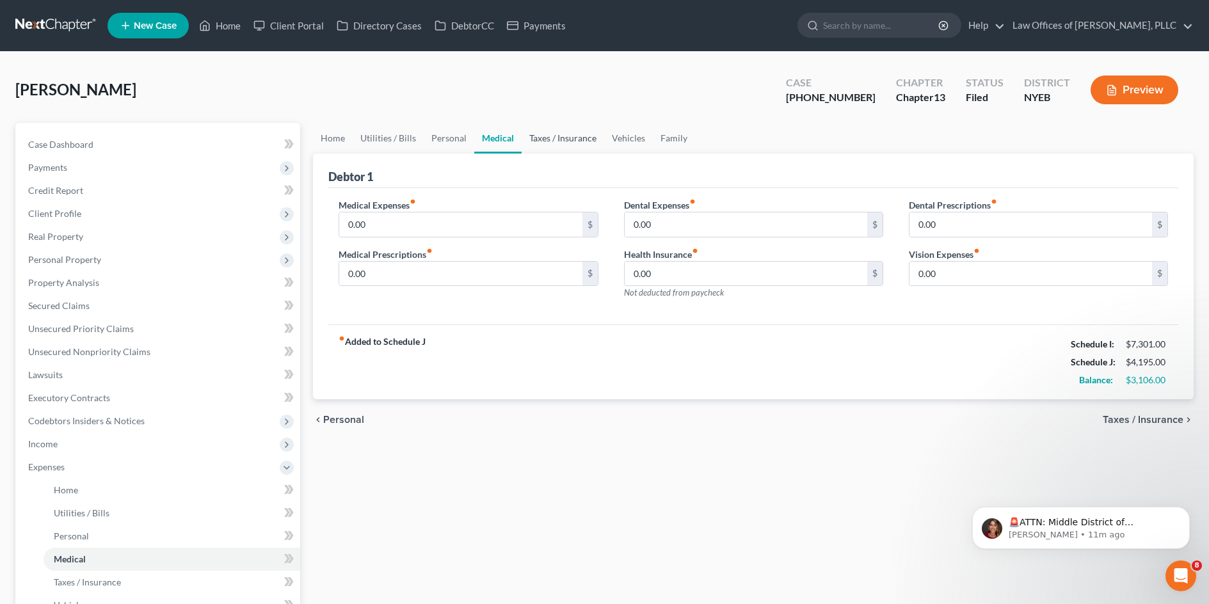
click at [568, 139] on link "Taxes / Insurance" at bounding box center [563, 138] width 83 height 31
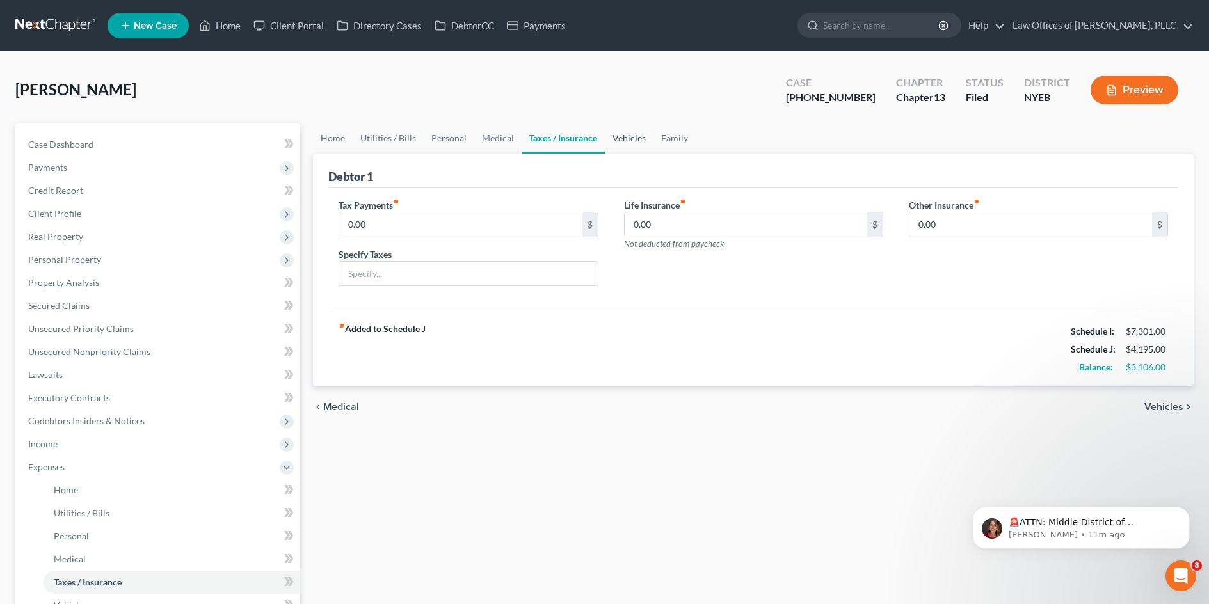
click at [615, 144] on link "Vehicles" at bounding box center [629, 138] width 49 height 31
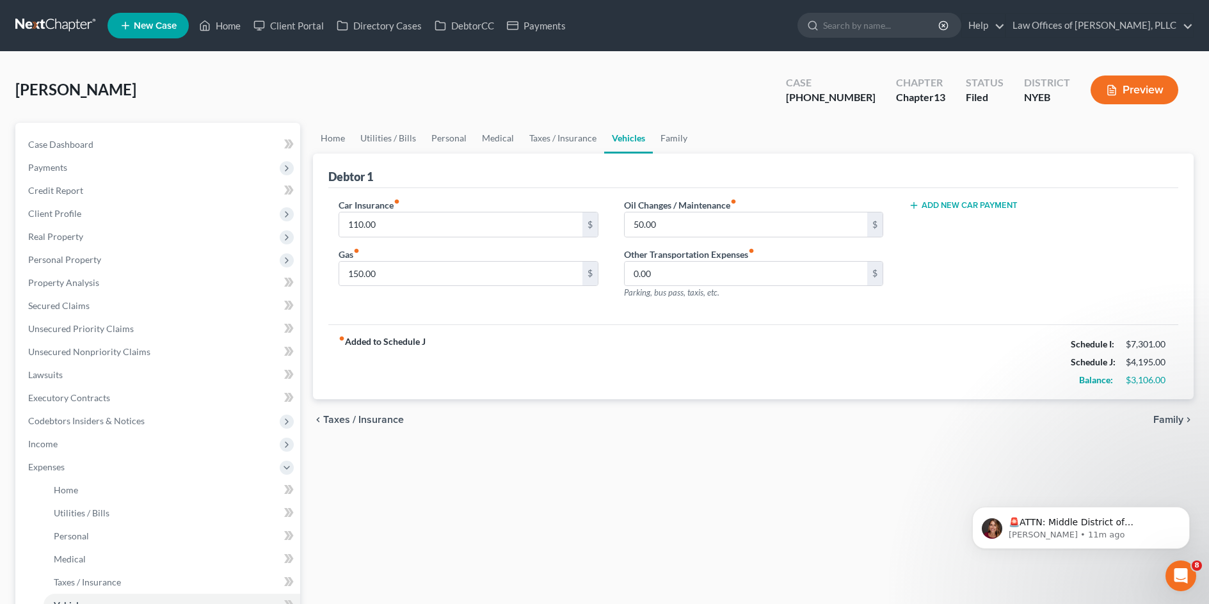
click at [644, 145] on link "Vehicles" at bounding box center [628, 138] width 49 height 31
click at [338, 141] on link "Home" at bounding box center [333, 138] width 40 height 31
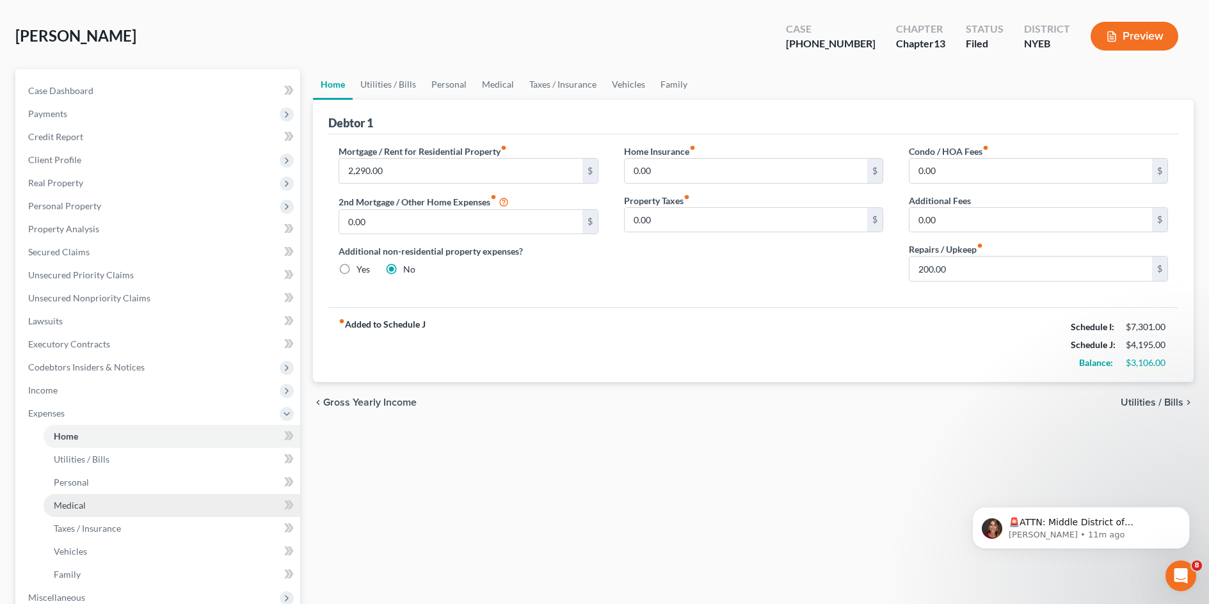
scroll to position [128, 0]
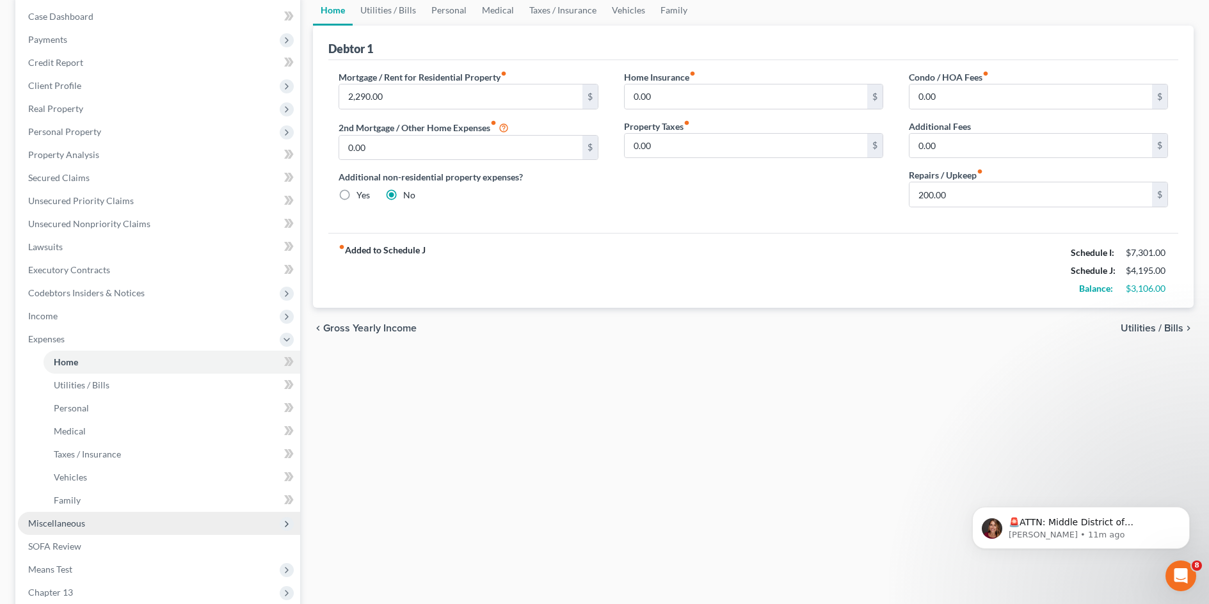
click at [88, 532] on span "Miscellaneous" at bounding box center [159, 523] width 282 height 23
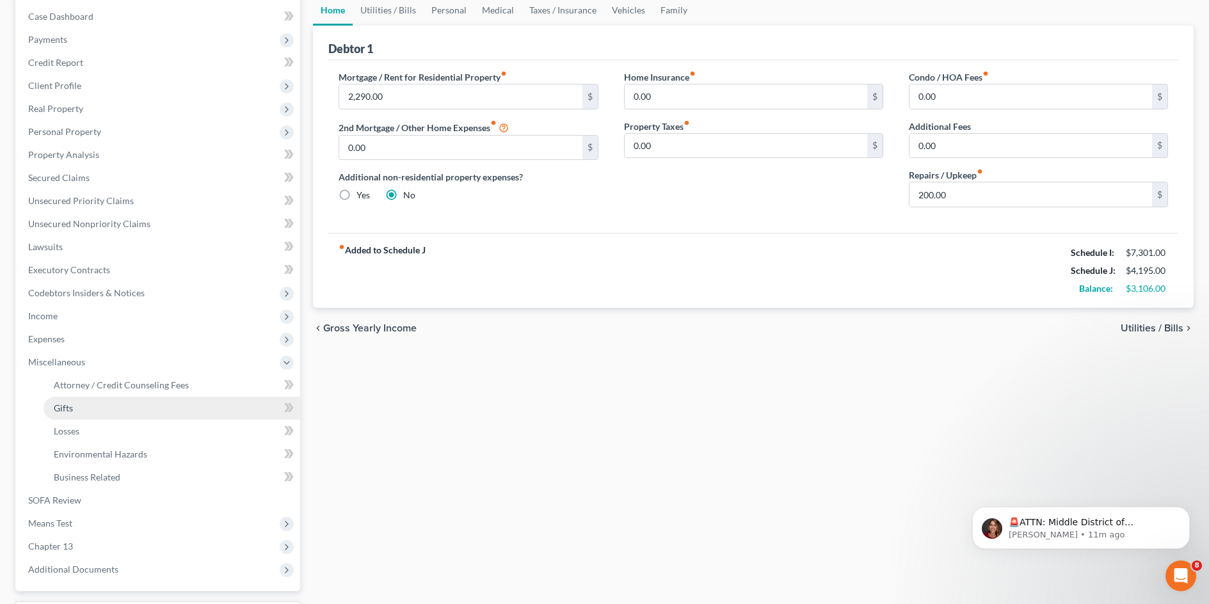
click at [116, 401] on link "Gifts" at bounding box center [172, 408] width 257 height 23
